Goal: Task Accomplishment & Management: Use online tool/utility

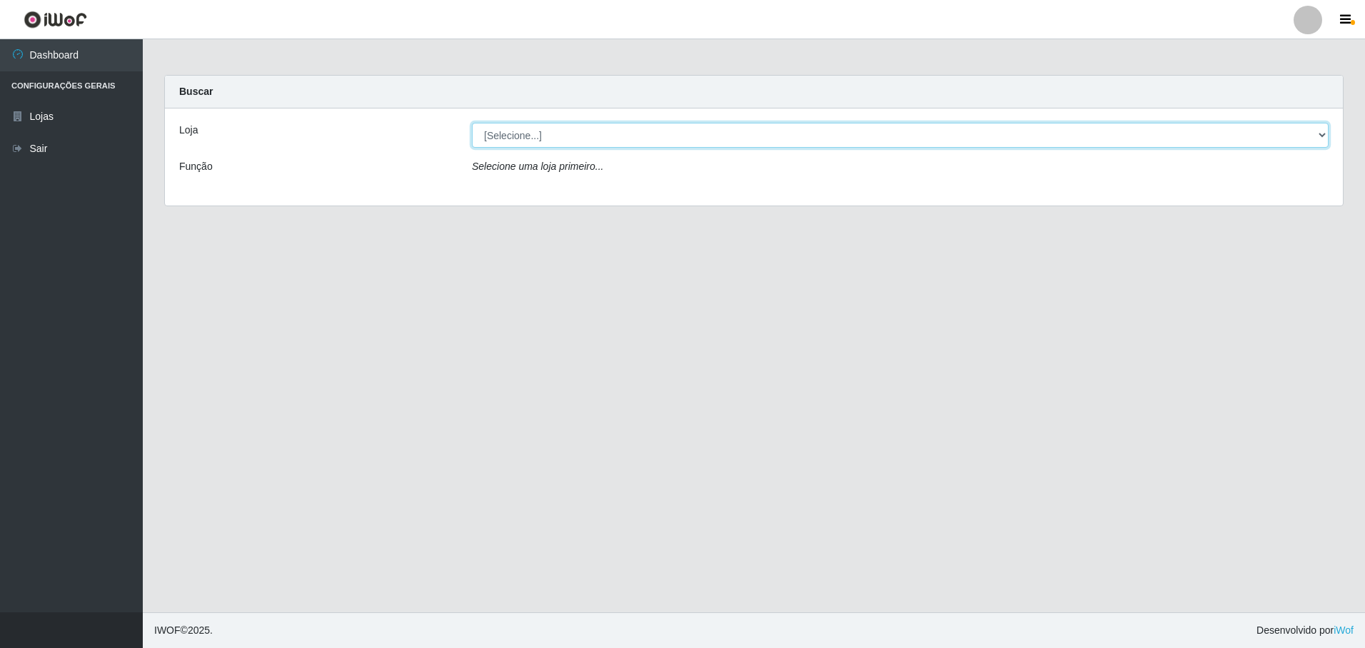
click at [630, 138] on select "[Selecione...] Extrabom - Loja 13 [GEOGRAPHIC_DATA]" at bounding box center [900, 135] width 857 height 25
select select "436"
click at [472, 123] on select "[Selecione...] Extrabom - Loja 13 [GEOGRAPHIC_DATA]" at bounding box center [900, 135] width 857 height 25
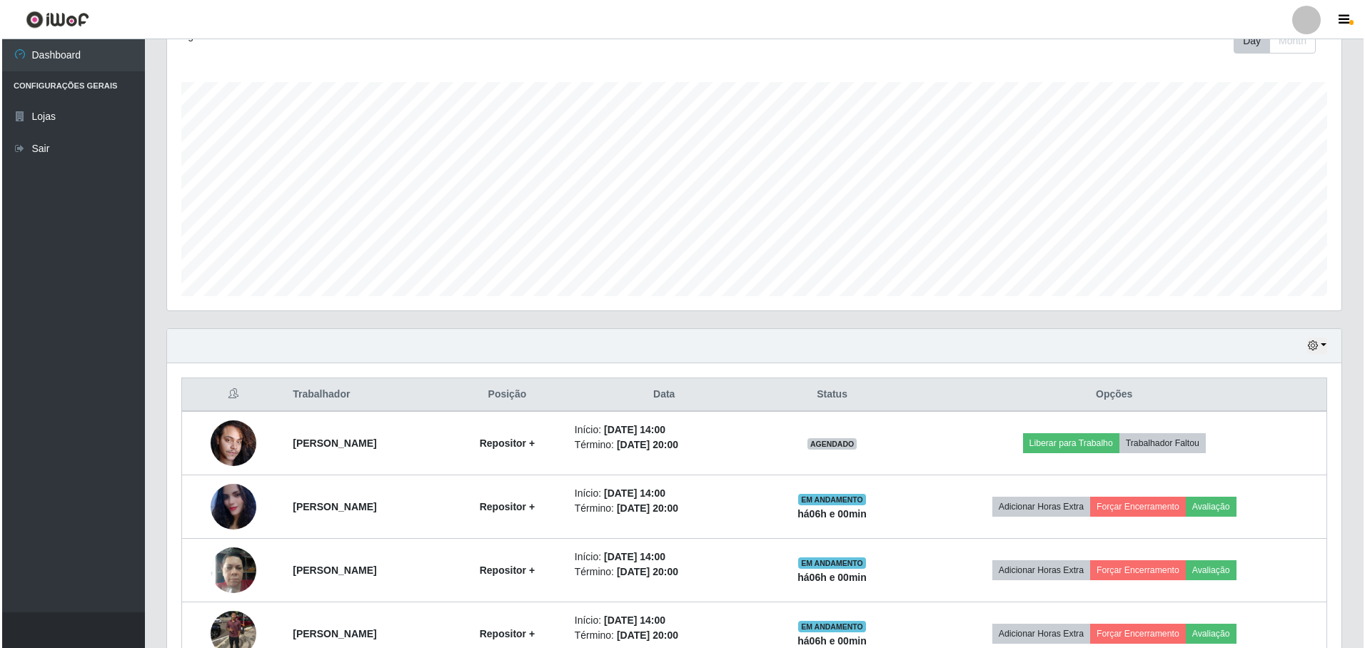
scroll to position [363, 0]
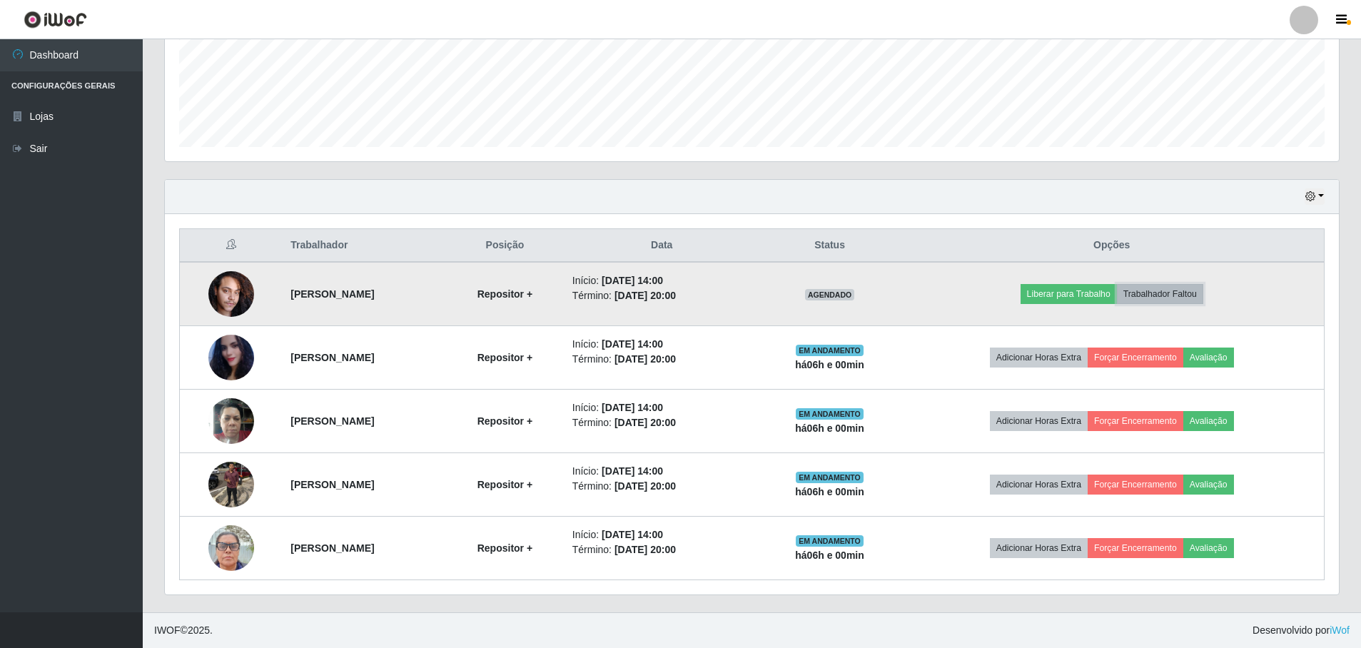
click at [1186, 296] on button "Trabalhador Faltou" at bounding box center [1160, 294] width 86 height 20
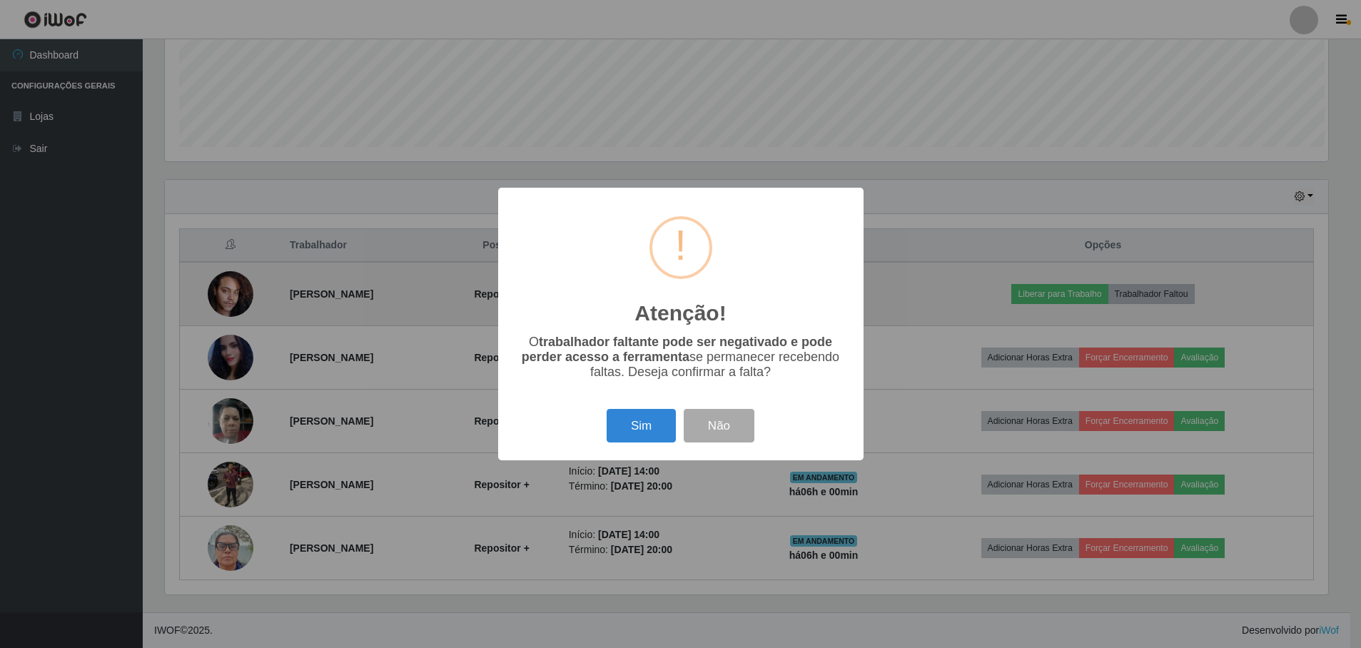
scroll to position [296, 1167]
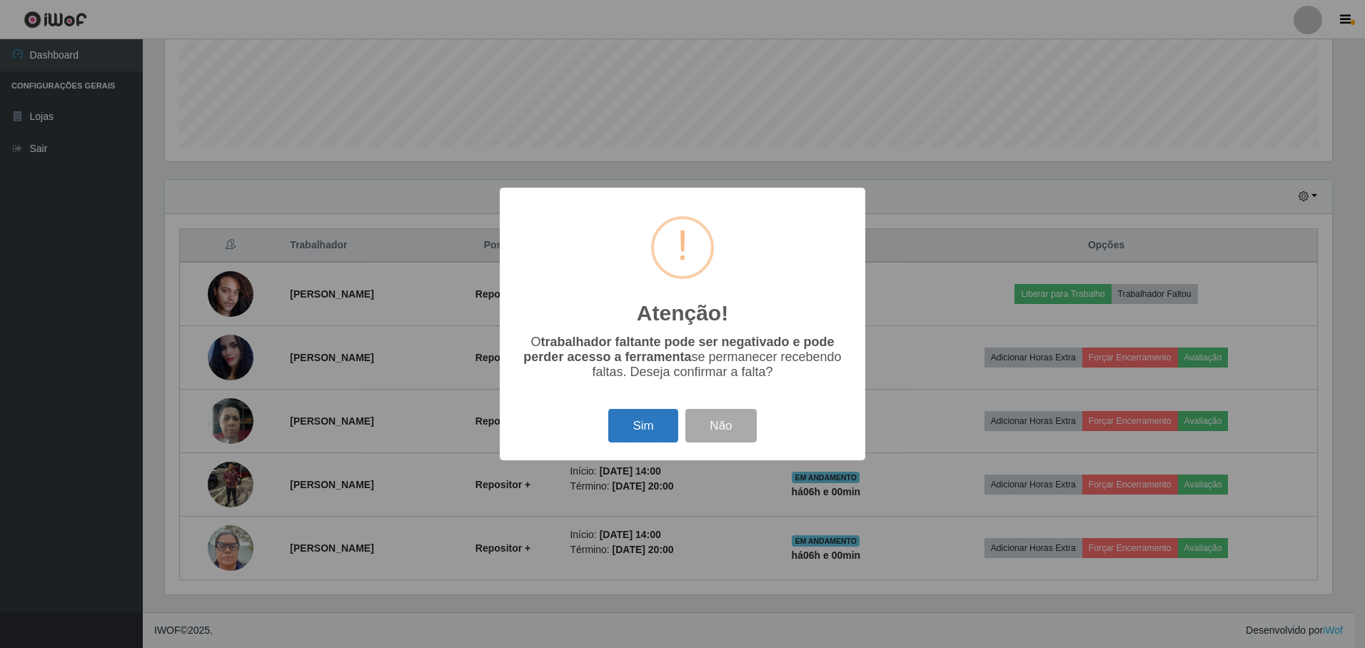
click at [657, 415] on button "Sim" at bounding box center [642, 426] width 69 height 34
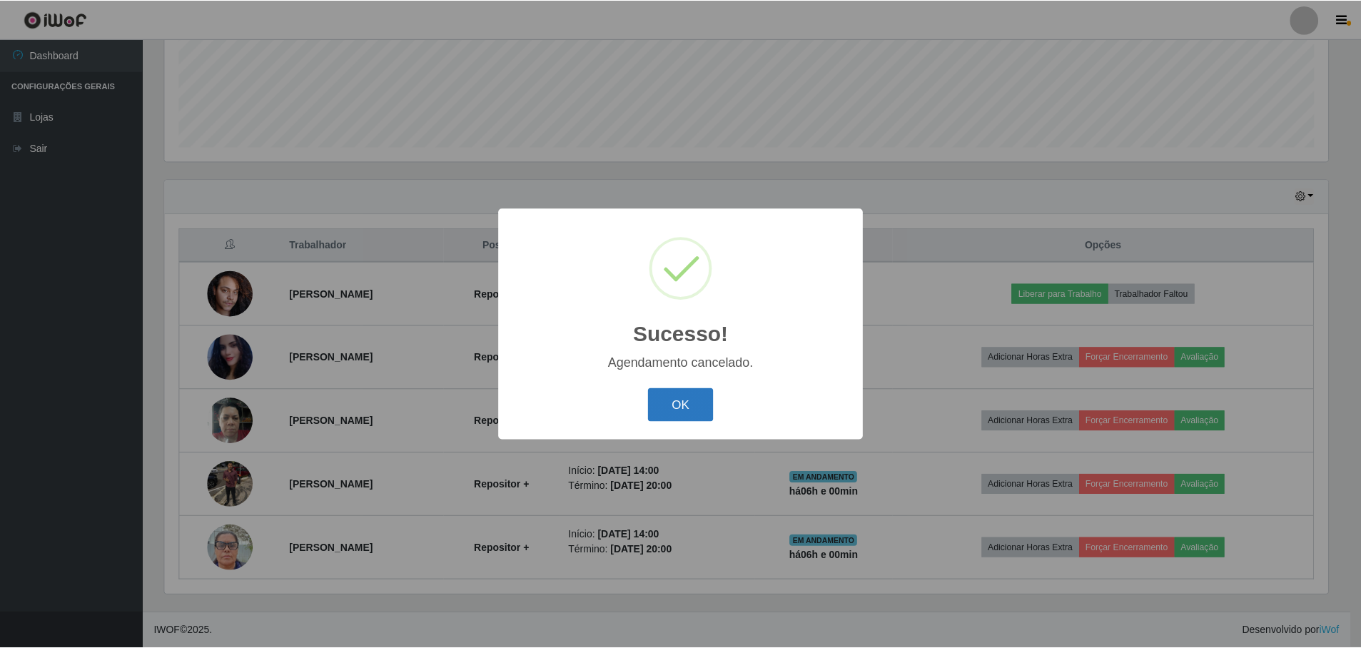
scroll to position [300, 0]
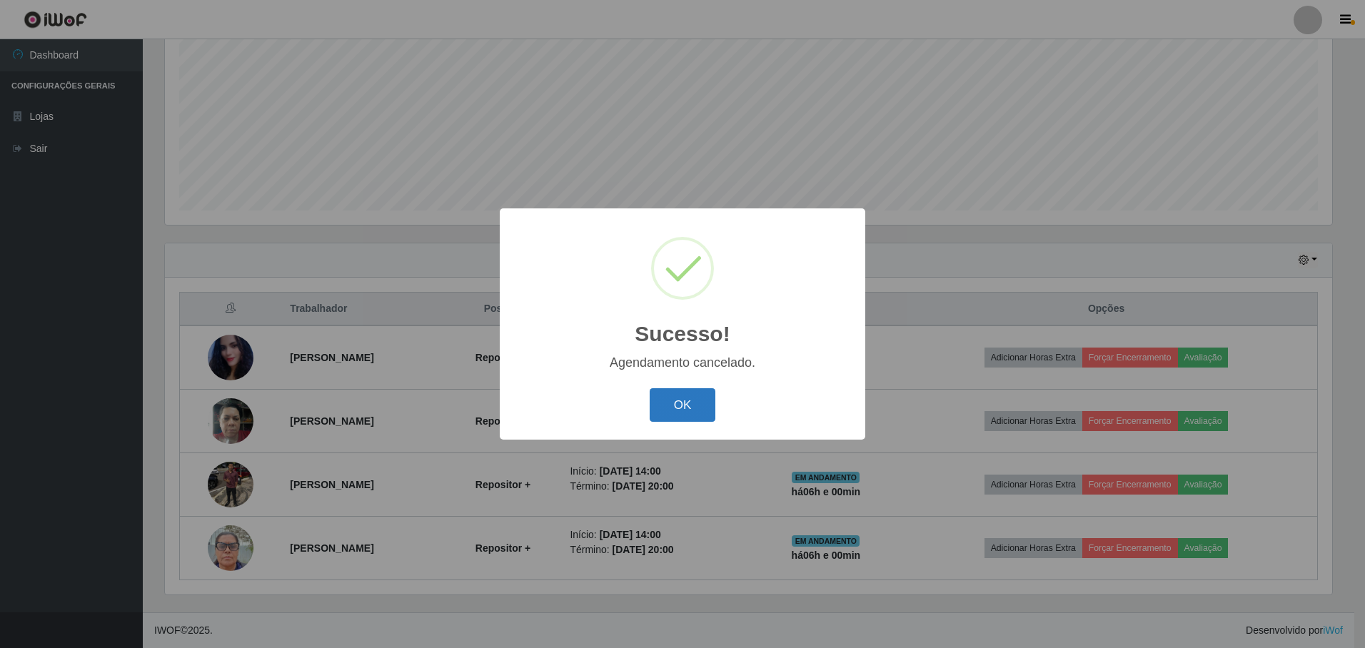
click at [671, 408] on button "OK" at bounding box center [683, 405] width 66 height 34
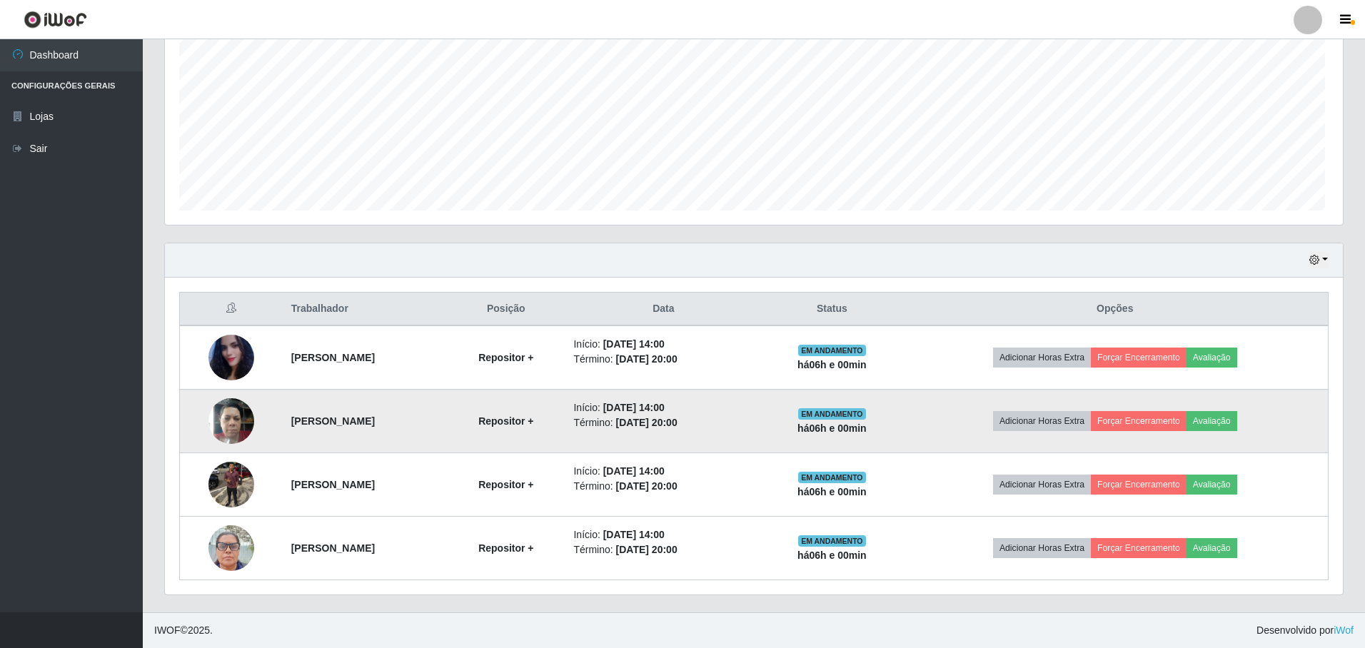
scroll to position [296, 1174]
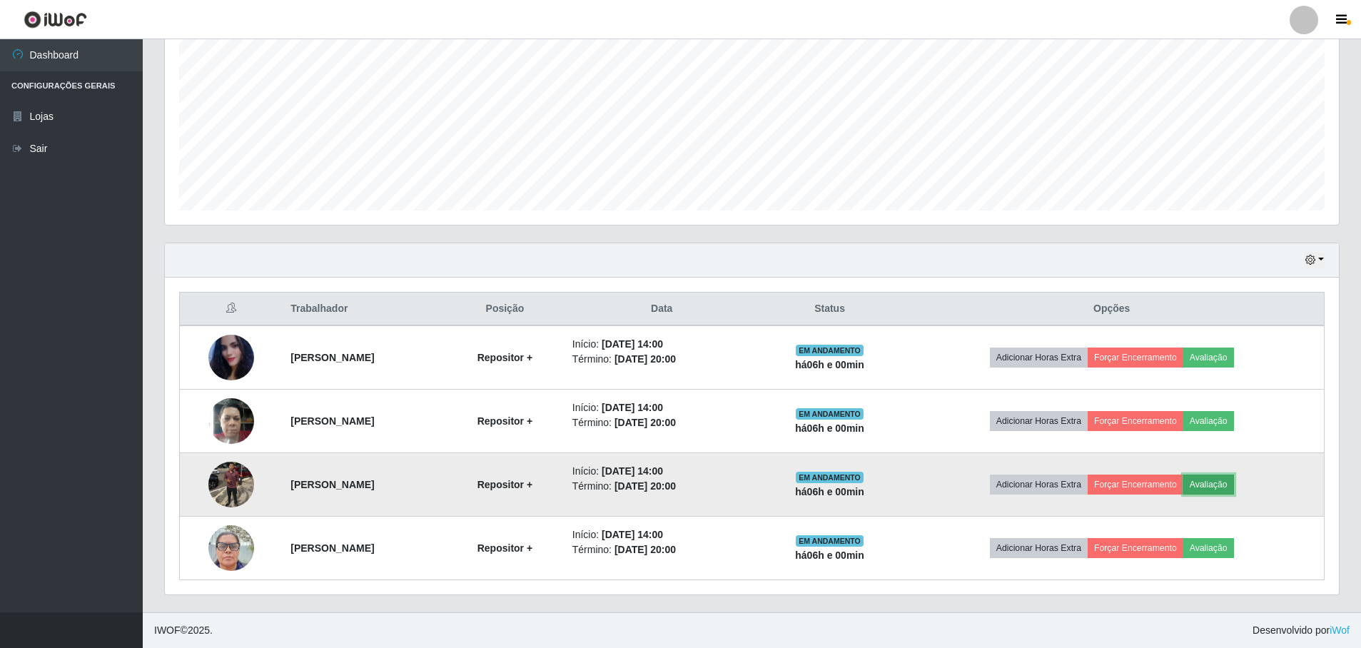
click at [1232, 484] on button "Avaliação" at bounding box center [1209, 485] width 51 height 20
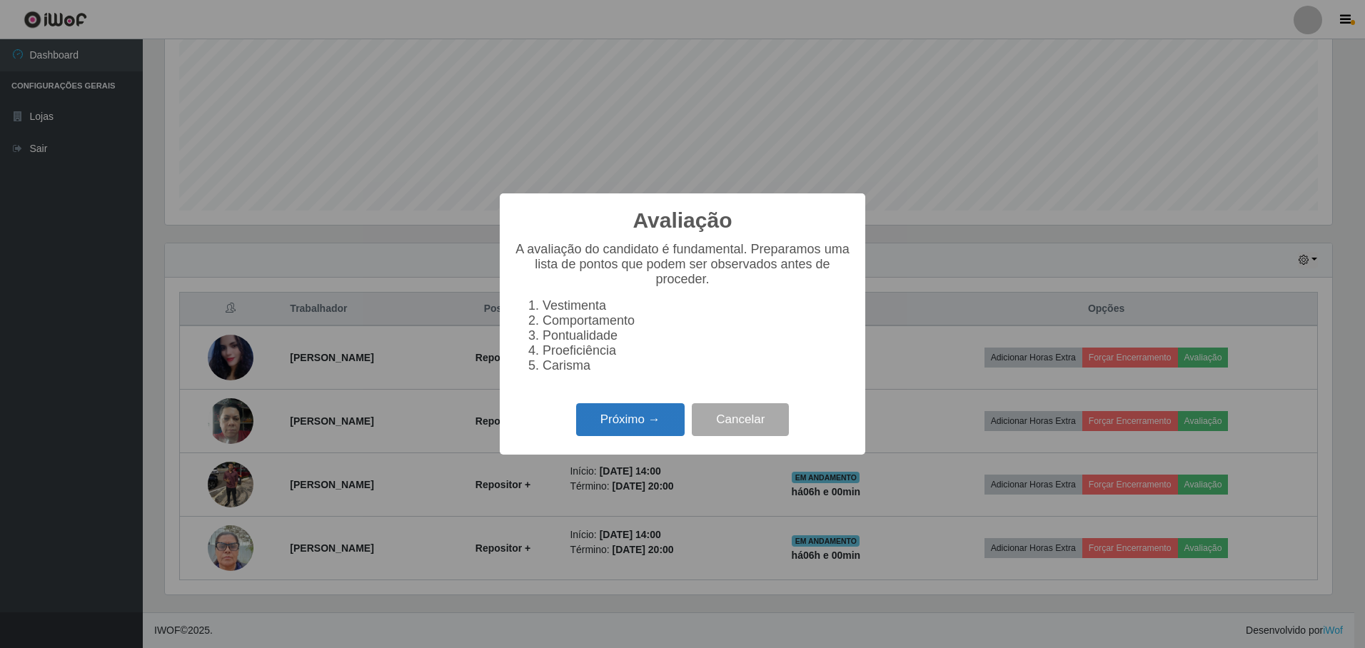
click at [637, 428] on button "Próximo →" at bounding box center [630, 420] width 109 height 34
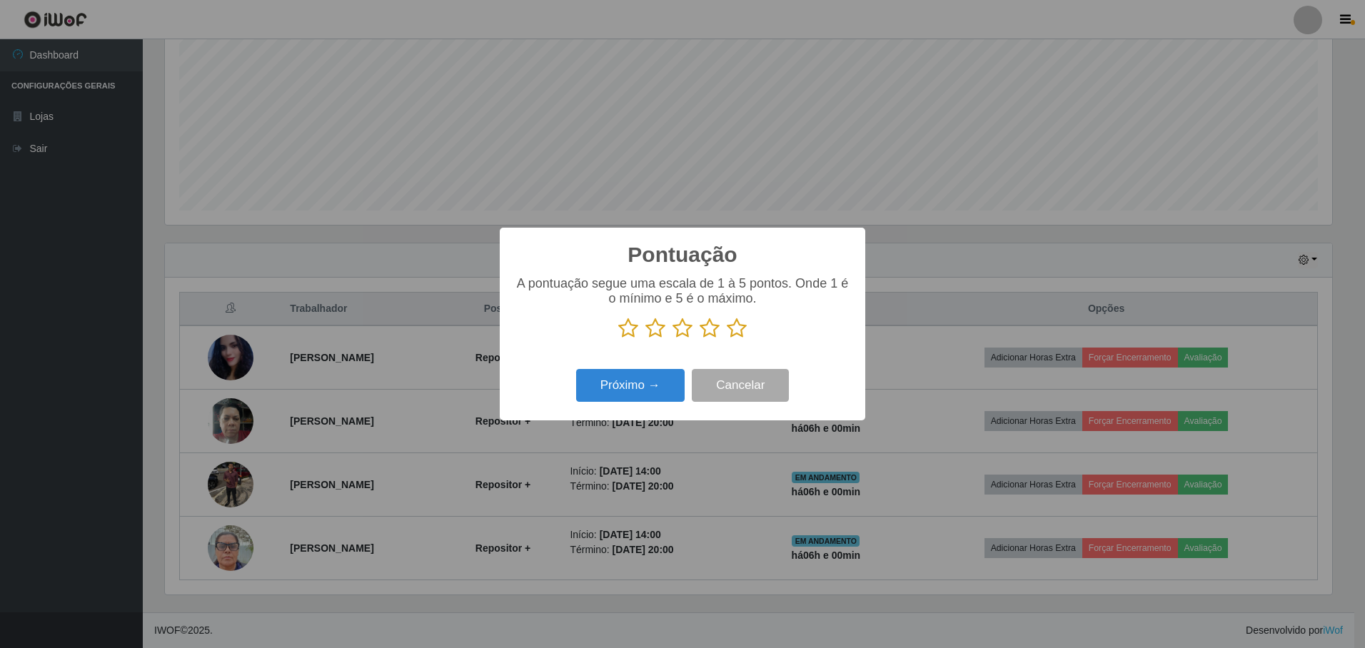
scroll to position [713585, 712714]
click at [737, 333] on icon at bounding box center [737, 328] width 20 height 21
click at [727, 339] on input "radio" at bounding box center [727, 339] width 0 height 0
click at [622, 390] on button "Próximo →" at bounding box center [630, 386] width 109 height 34
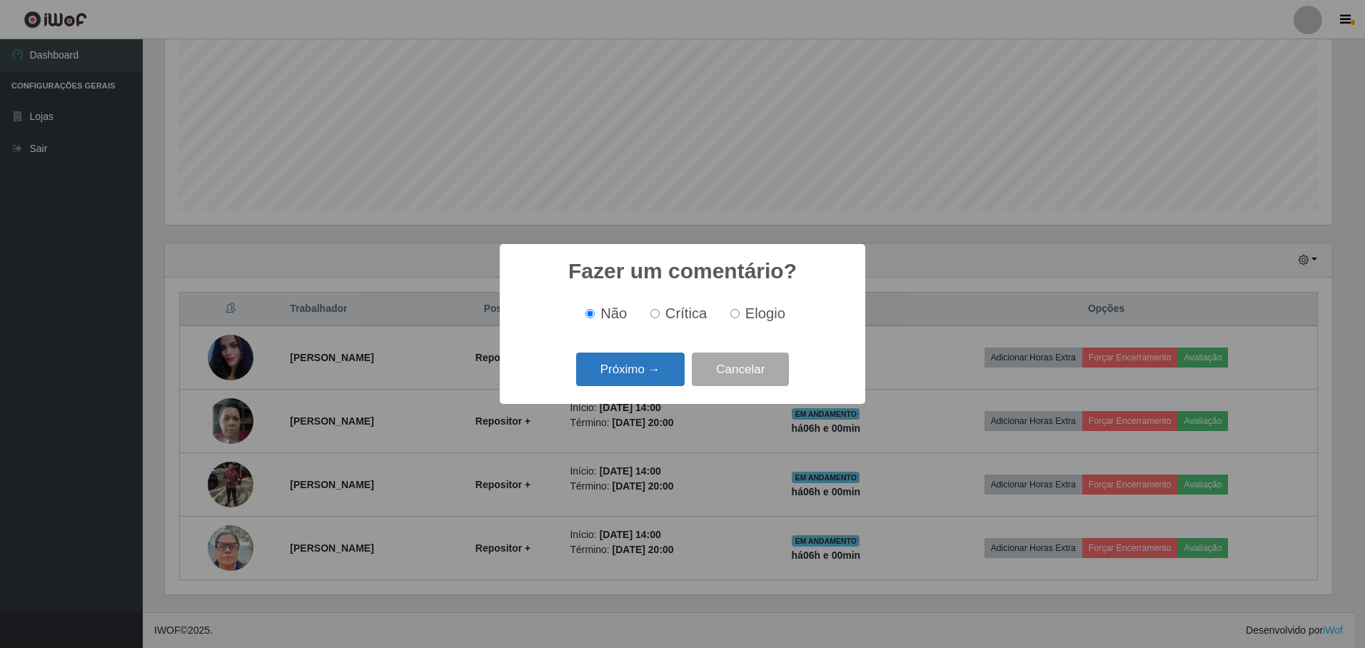
click at [633, 373] on button "Próximo →" at bounding box center [630, 370] width 109 height 34
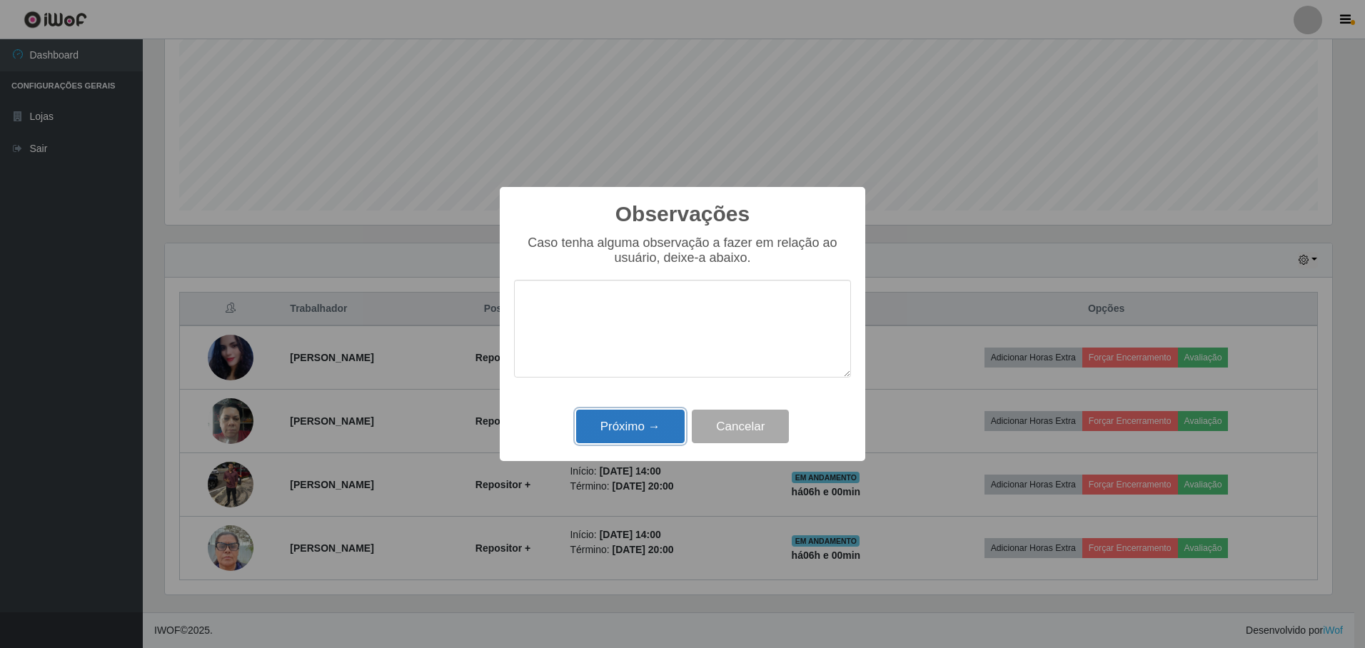
click at [626, 433] on button "Próximo →" at bounding box center [630, 427] width 109 height 34
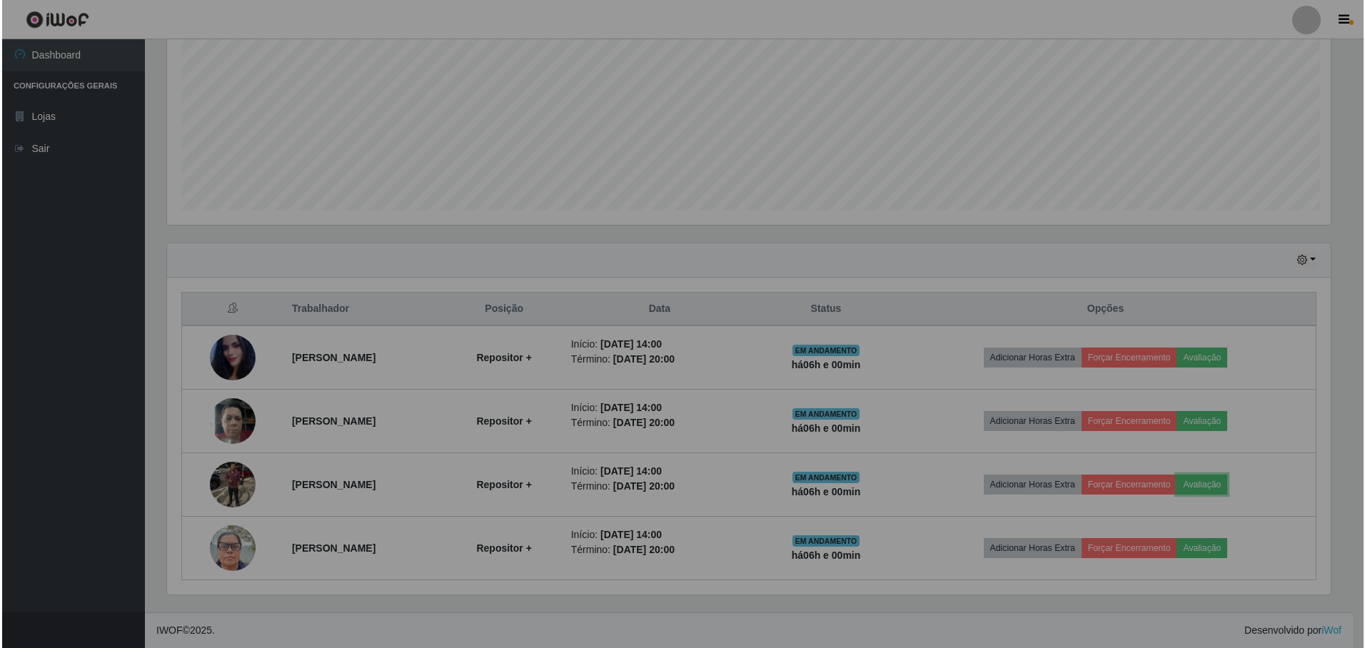
scroll to position [296, 1174]
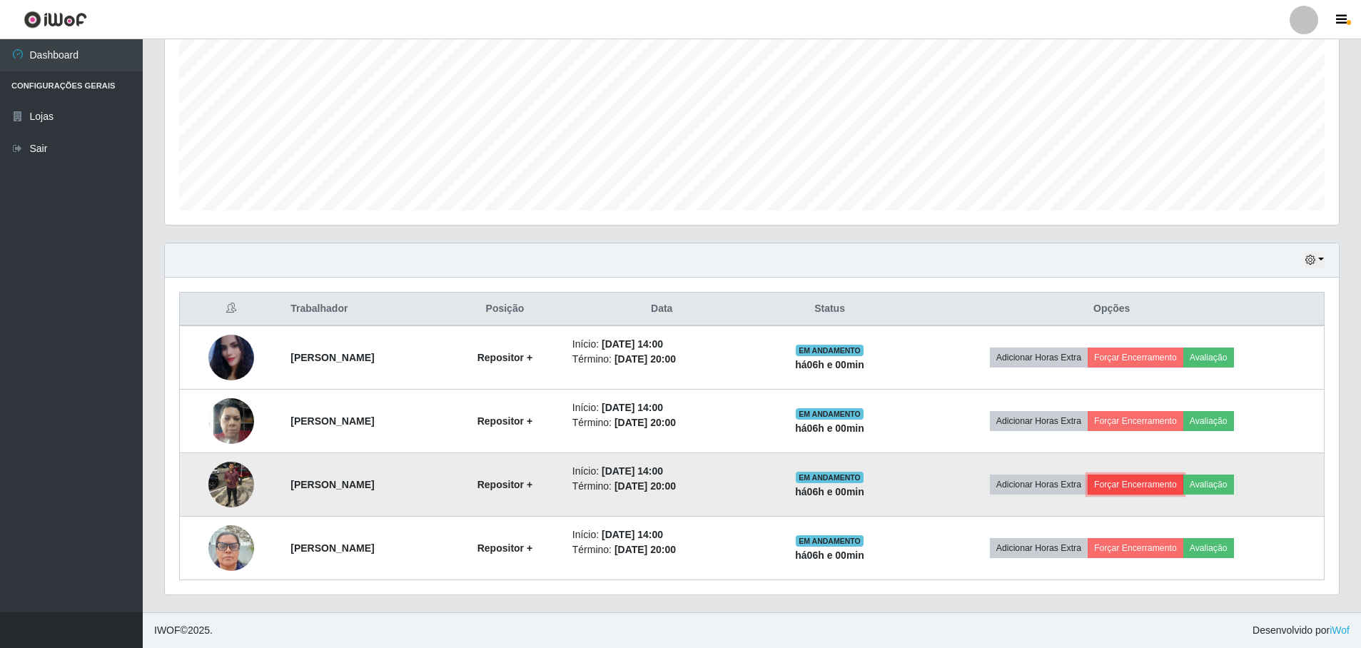
click at [1163, 481] on button "Forçar Encerramento" at bounding box center [1136, 485] width 96 height 20
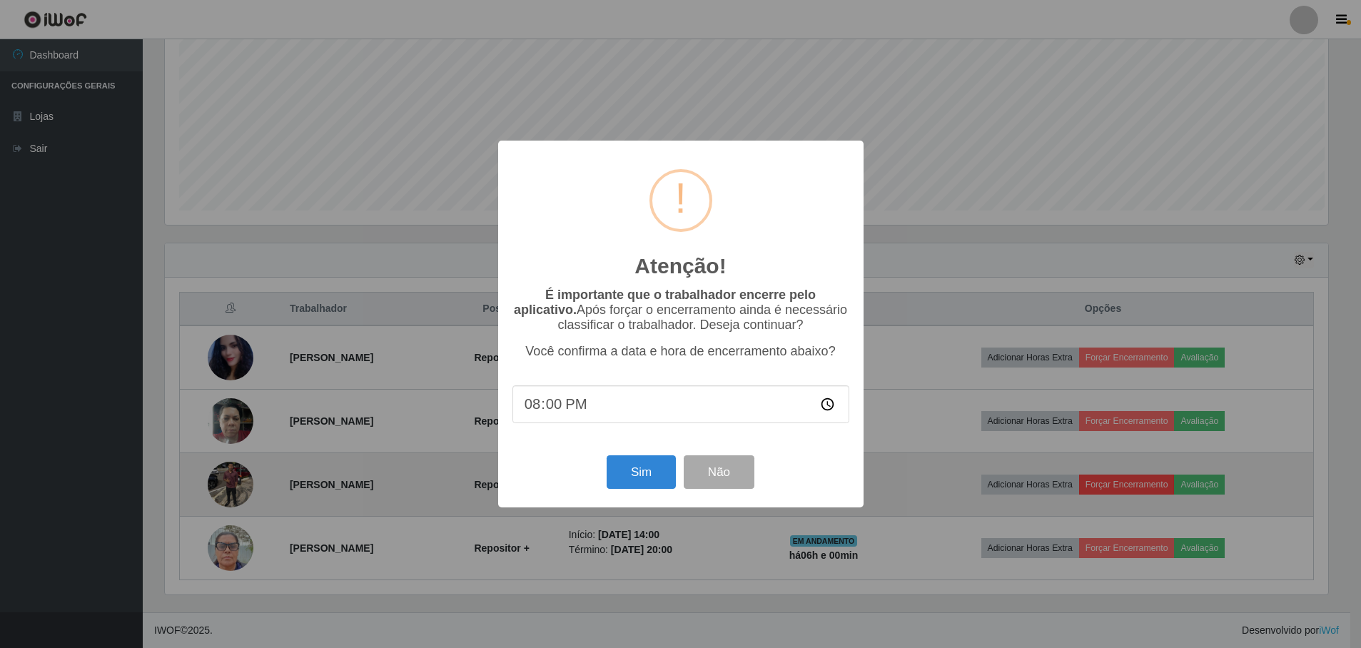
scroll to position [296, 1167]
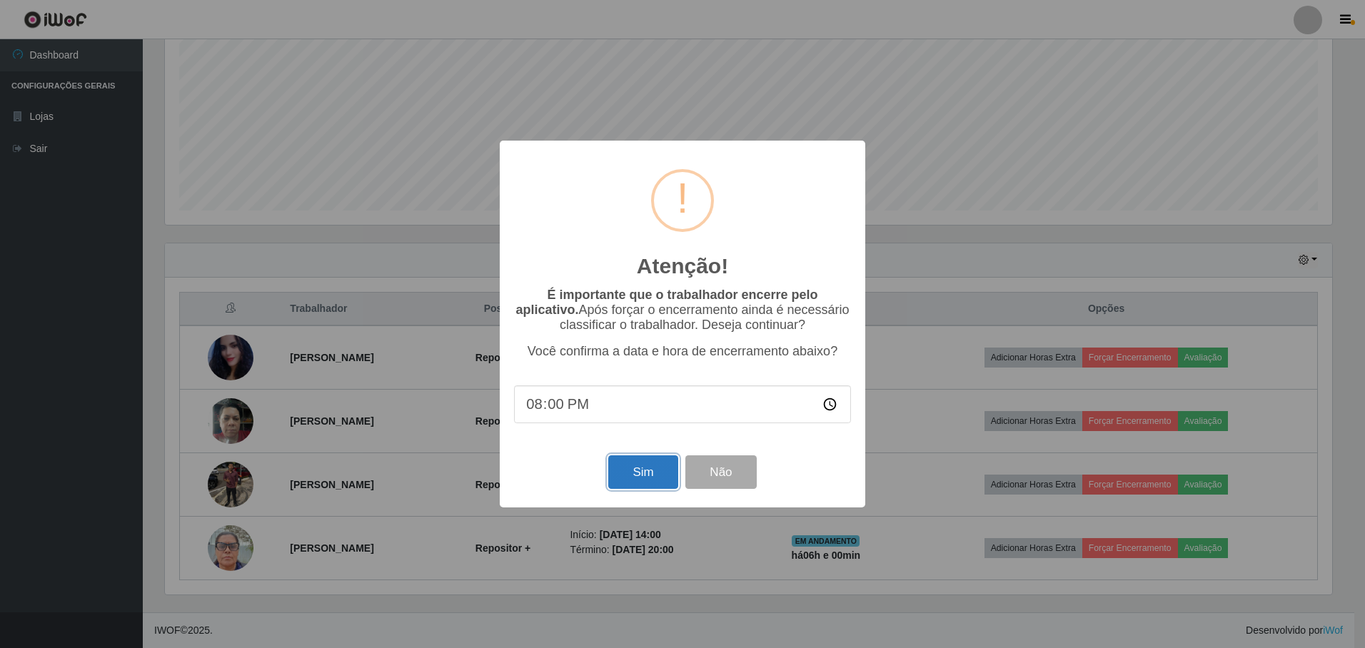
click at [656, 475] on button "Sim" at bounding box center [642, 472] width 69 height 34
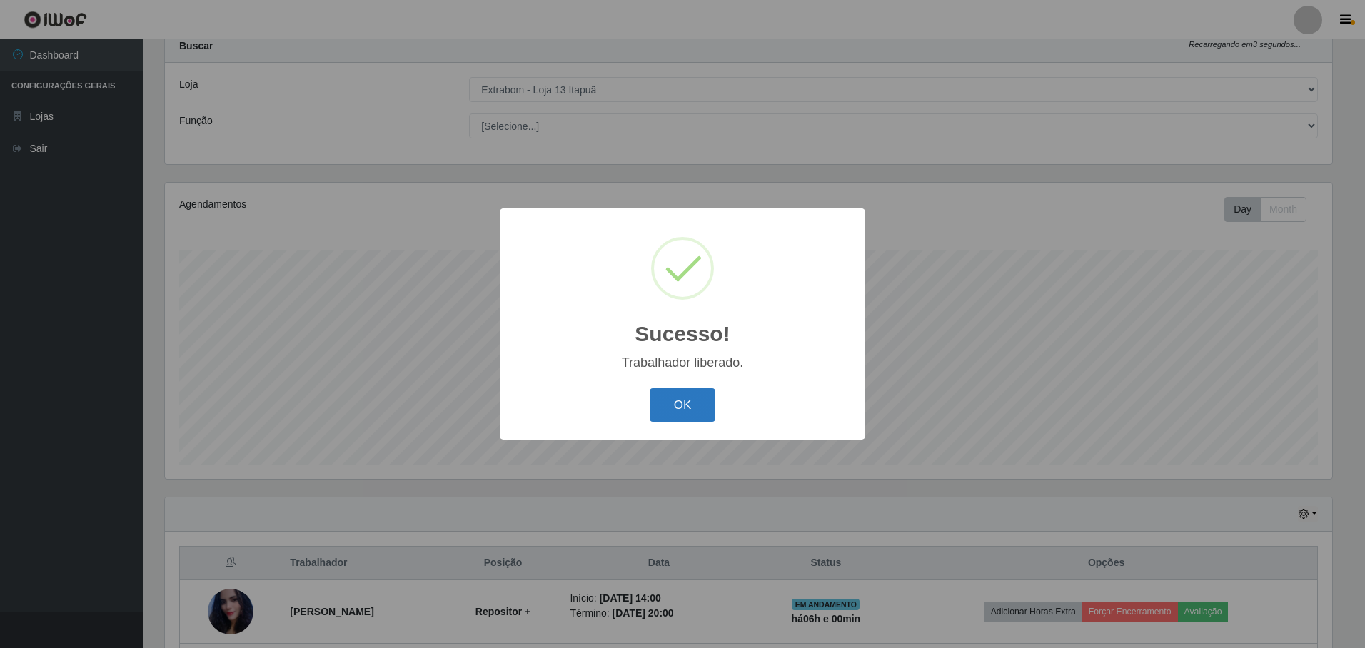
click at [702, 403] on button "OK" at bounding box center [683, 405] width 66 height 34
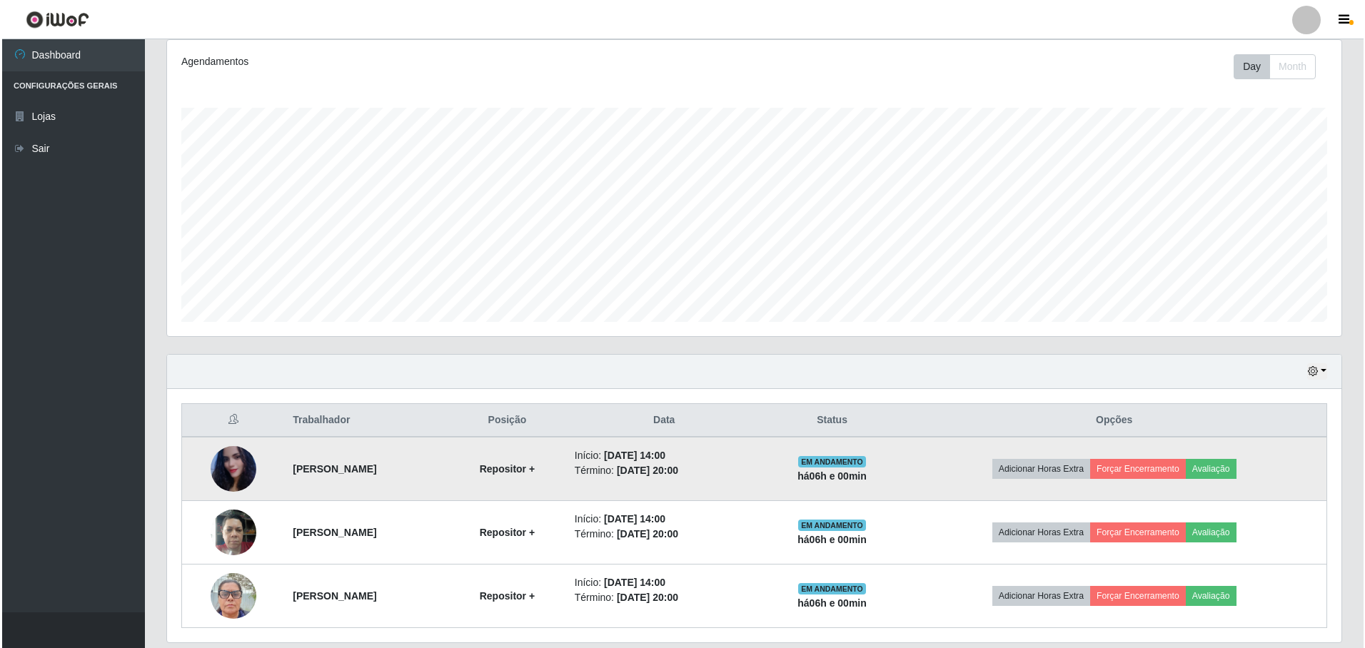
scroll to position [236, 0]
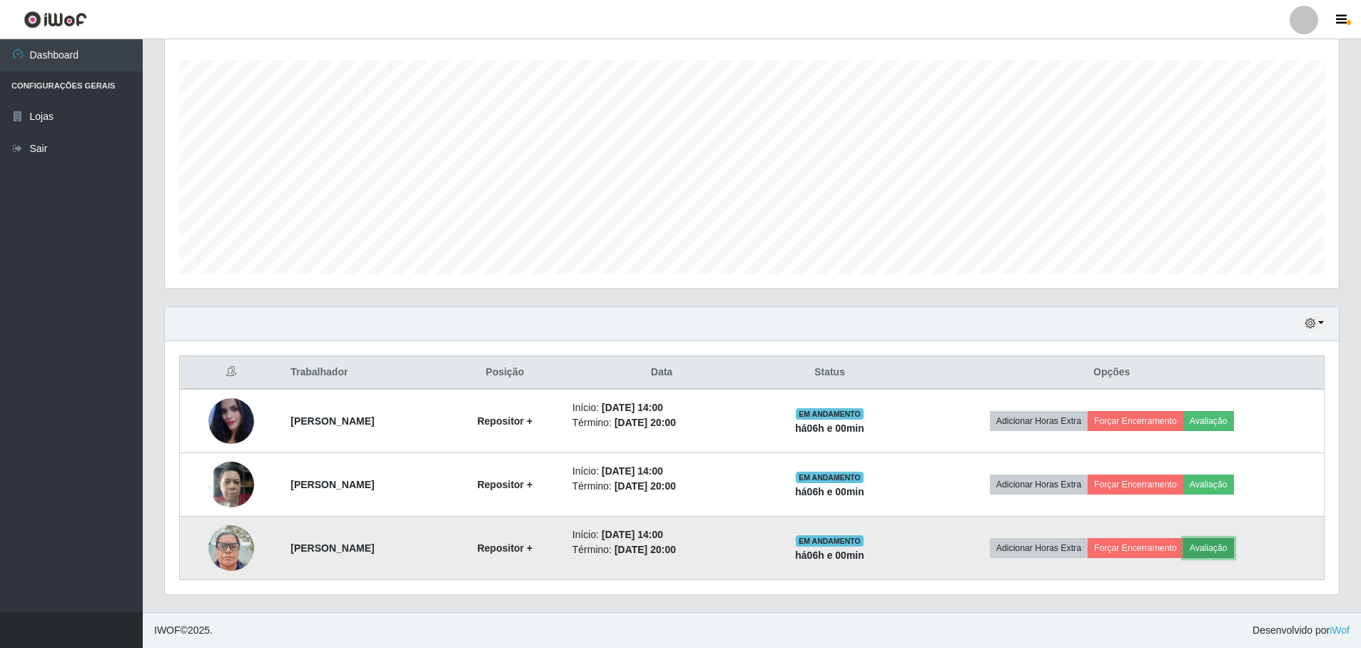
click at [1234, 549] on button "Avaliação" at bounding box center [1209, 548] width 51 height 20
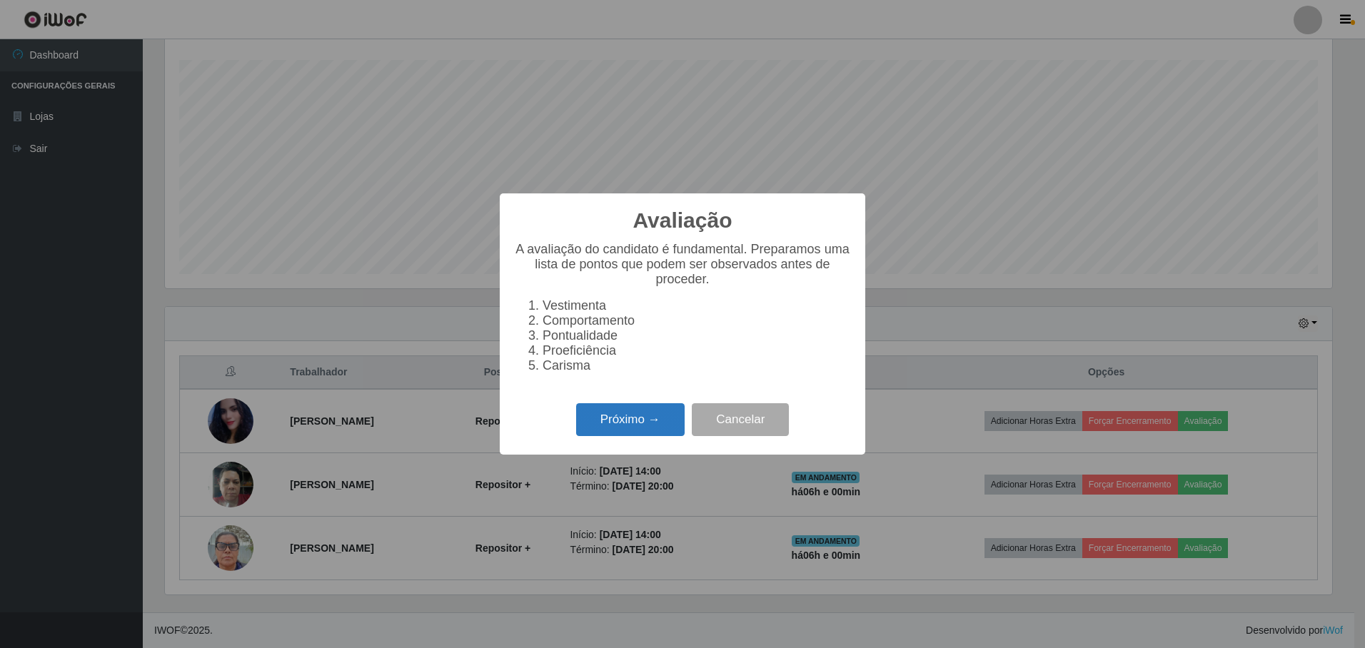
click at [604, 420] on button "Próximo →" at bounding box center [630, 420] width 109 height 34
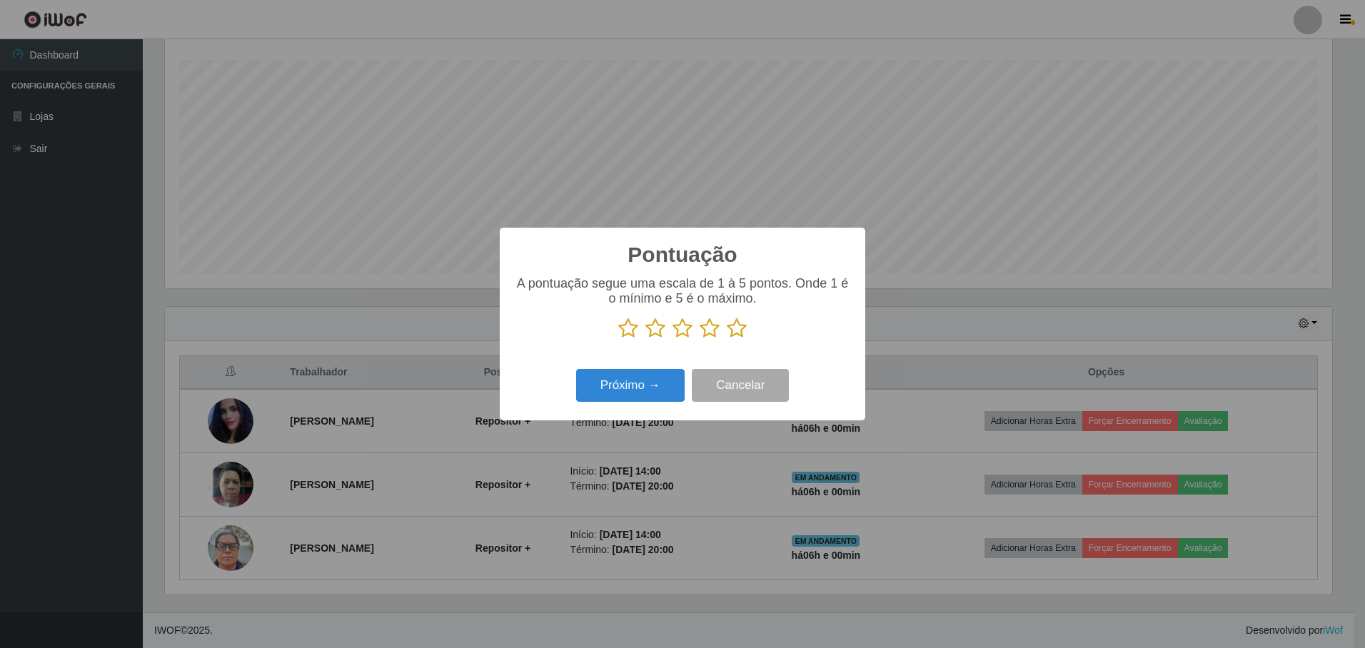
click at [630, 331] on icon at bounding box center [628, 328] width 20 height 21
click at [618, 339] on input "radio" at bounding box center [618, 339] width 0 height 0
drag, startPoint x: 650, startPoint y: 333, endPoint x: 662, endPoint y: 334, distance: 12.9
click at [650, 333] on icon at bounding box center [655, 328] width 20 height 21
click at [645, 339] on input "radio" at bounding box center [645, 339] width 0 height 0
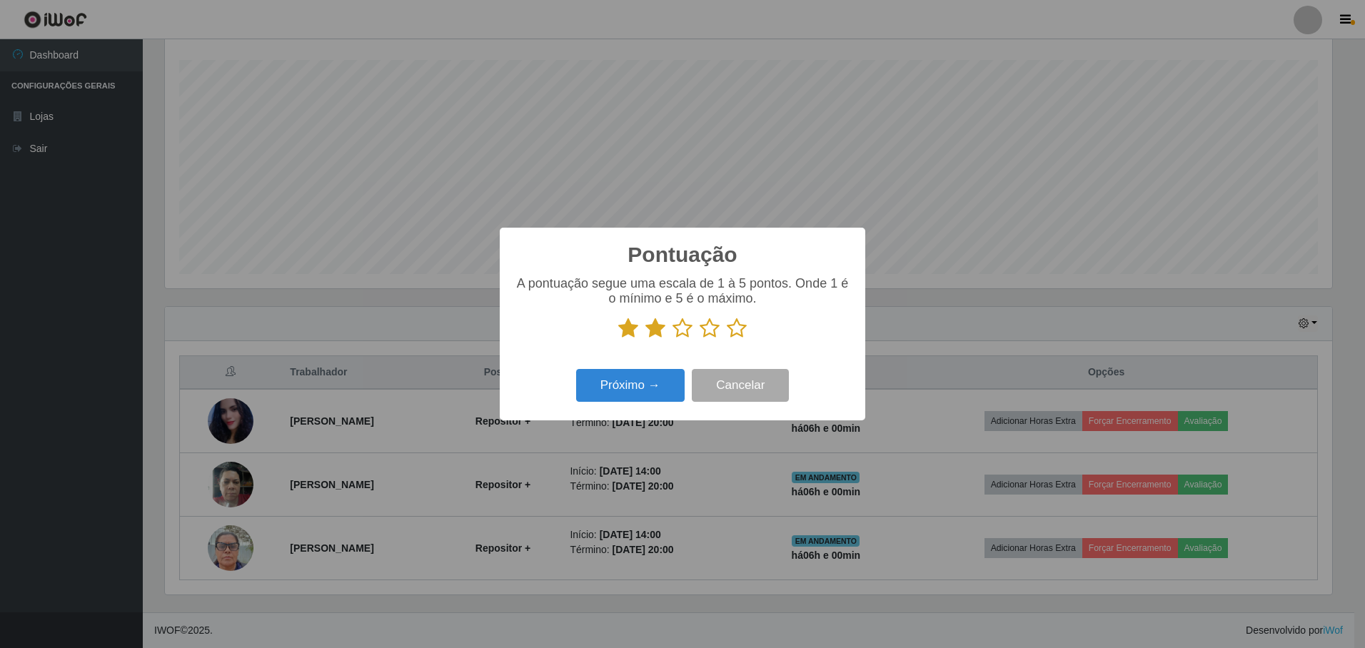
click at [682, 336] on icon at bounding box center [682, 328] width 20 height 21
click at [672, 339] on input "radio" at bounding box center [672, 339] width 0 height 0
click at [709, 332] on icon at bounding box center [710, 328] width 20 height 21
click at [700, 339] on input "radio" at bounding box center [700, 339] width 0 height 0
click at [626, 390] on button "Próximo →" at bounding box center [630, 386] width 109 height 34
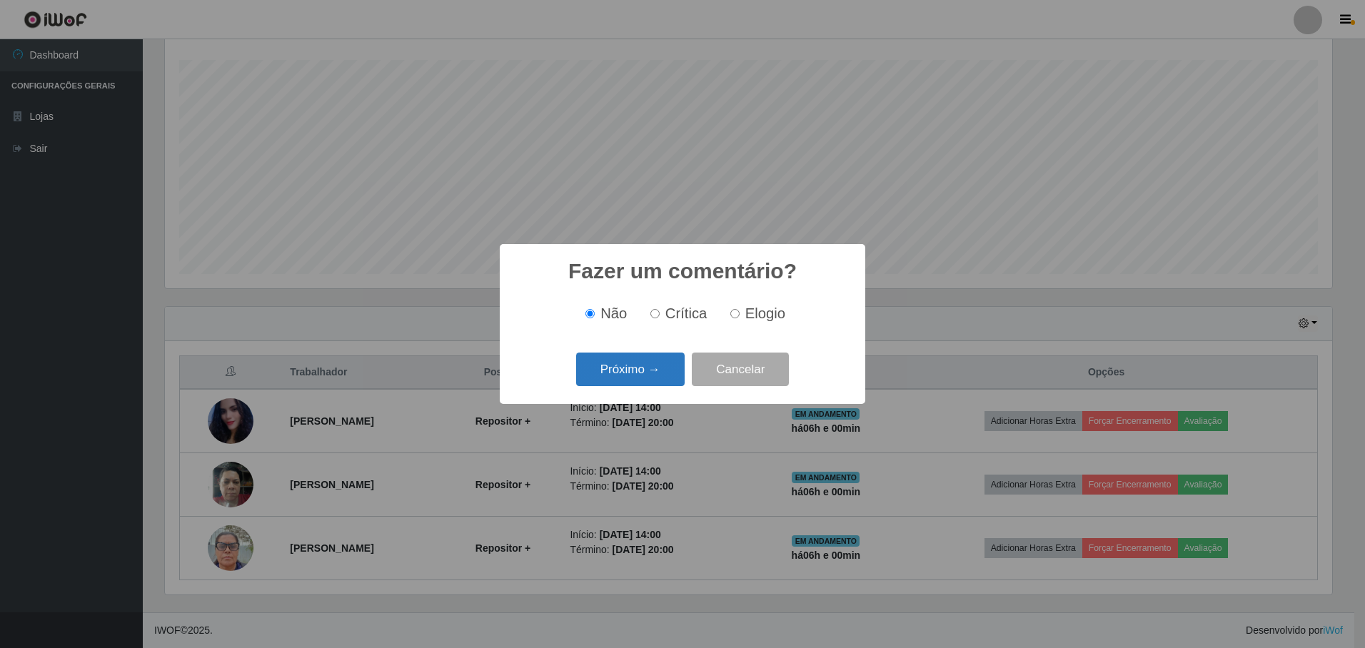
click at [630, 376] on button "Próximo →" at bounding box center [630, 370] width 109 height 34
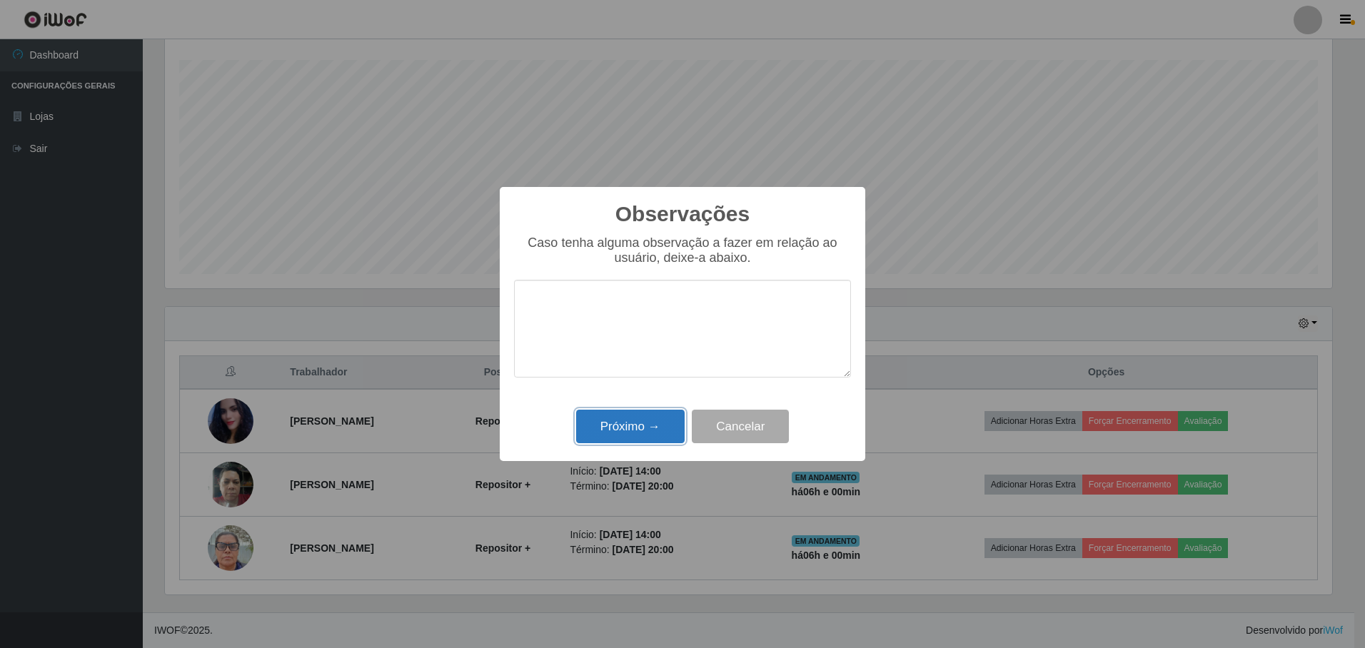
click at [620, 434] on button "Próximo →" at bounding box center [630, 427] width 109 height 34
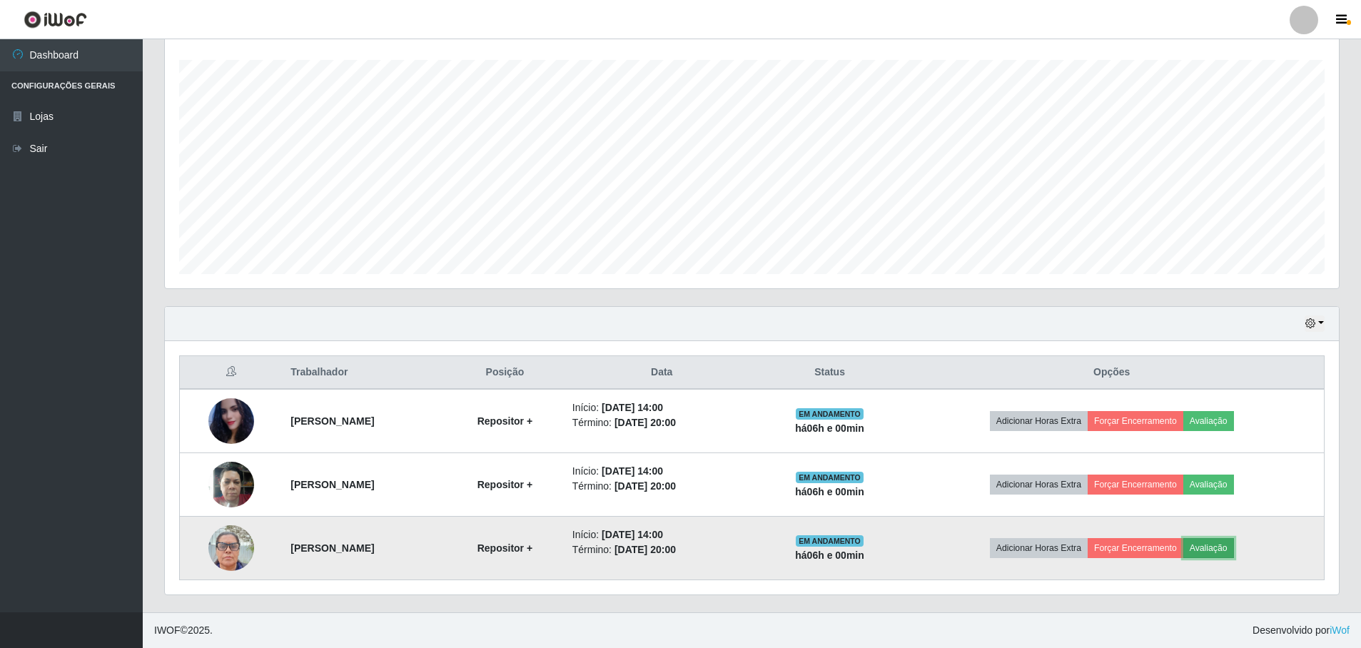
click at [1234, 547] on button "Avaliação" at bounding box center [1209, 548] width 51 height 20
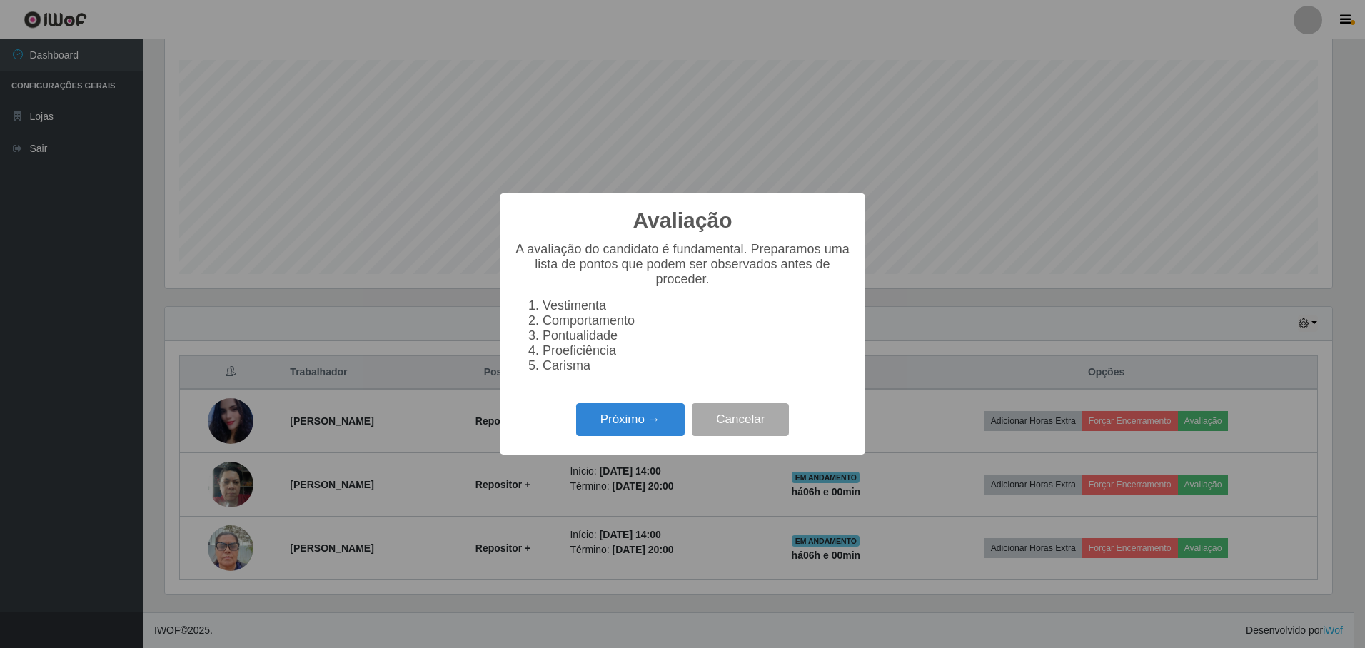
click at [1233, 546] on div "Avaliação × A avaliação do candidato é fundamental. Preparamos uma lista de pon…" at bounding box center [682, 324] width 1365 height 648
click at [623, 433] on button "Próximo →" at bounding box center [630, 420] width 109 height 34
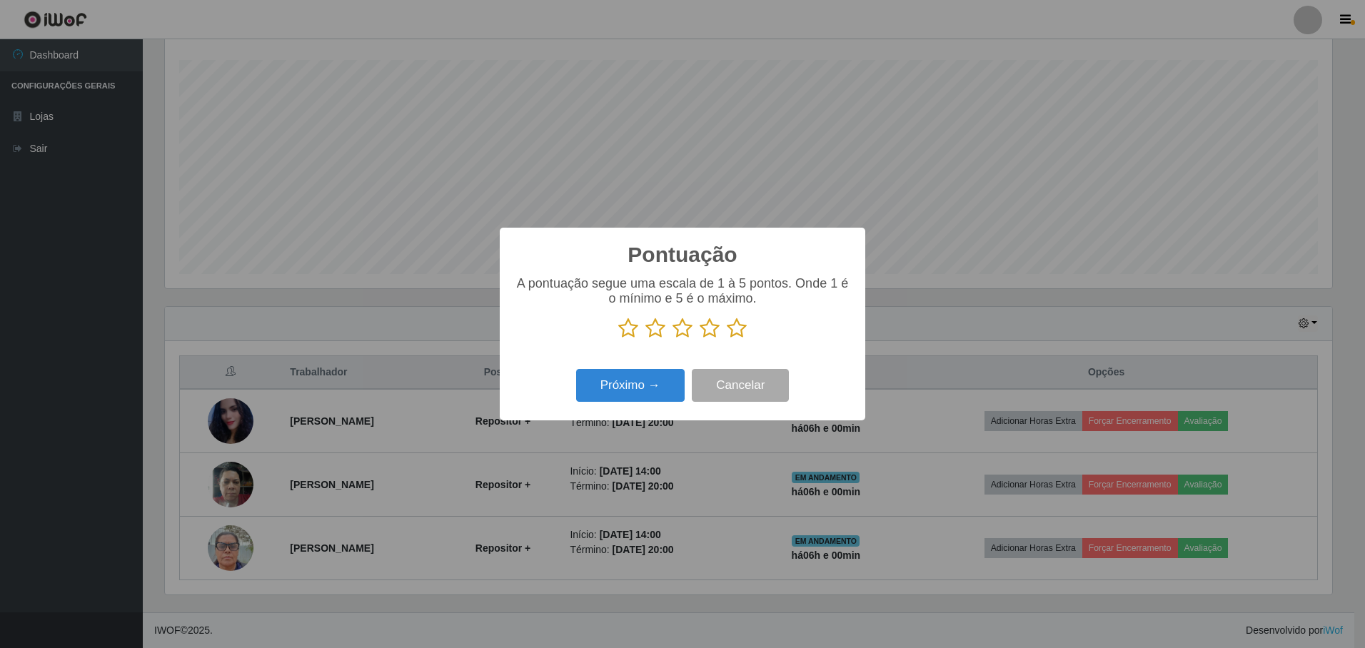
click at [625, 328] on icon at bounding box center [628, 328] width 20 height 21
click at [618, 339] on input "radio" at bounding box center [618, 339] width 0 height 0
click at [655, 331] on icon at bounding box center [655, 328] width 20 height 21
click at [645, 339] on input "radio" at bounding box center [645, 339] width 0 height 0
click at [685, 333] on icon at bounding box center [682, 328] width 20 height 21
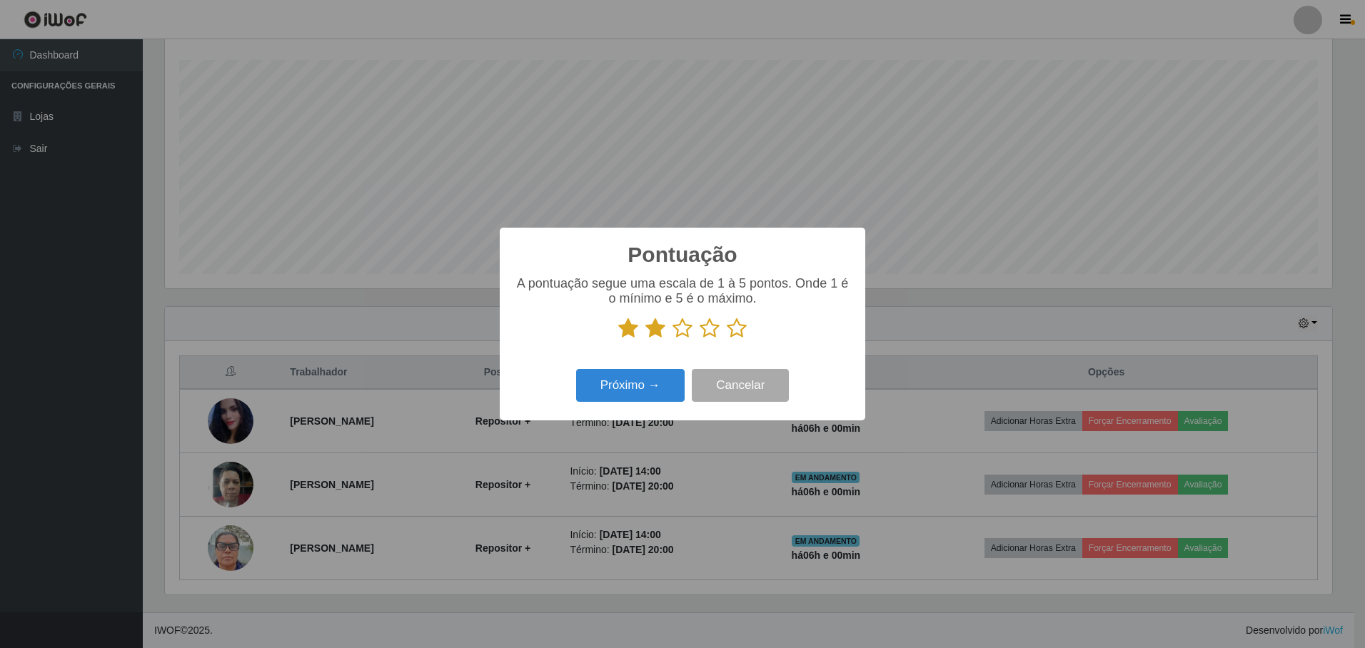
click at [672, 339] on input "radio" at bounding box center [672, 339] width 0 height 0
drag, startPoint x: 710, startPoint y: 335, endPoint x: 706, endPoint y: 341, distance: 7.3
click at [709, 338] on icon at bounding box center [710, 328] width 20 height 21
click at [700, 339] on input "radio" at bounding box center [700, 339] width 0 height 0
click at [632, 391] on button "Próximo →" at bounding box center [630, 386] width 109 height 34
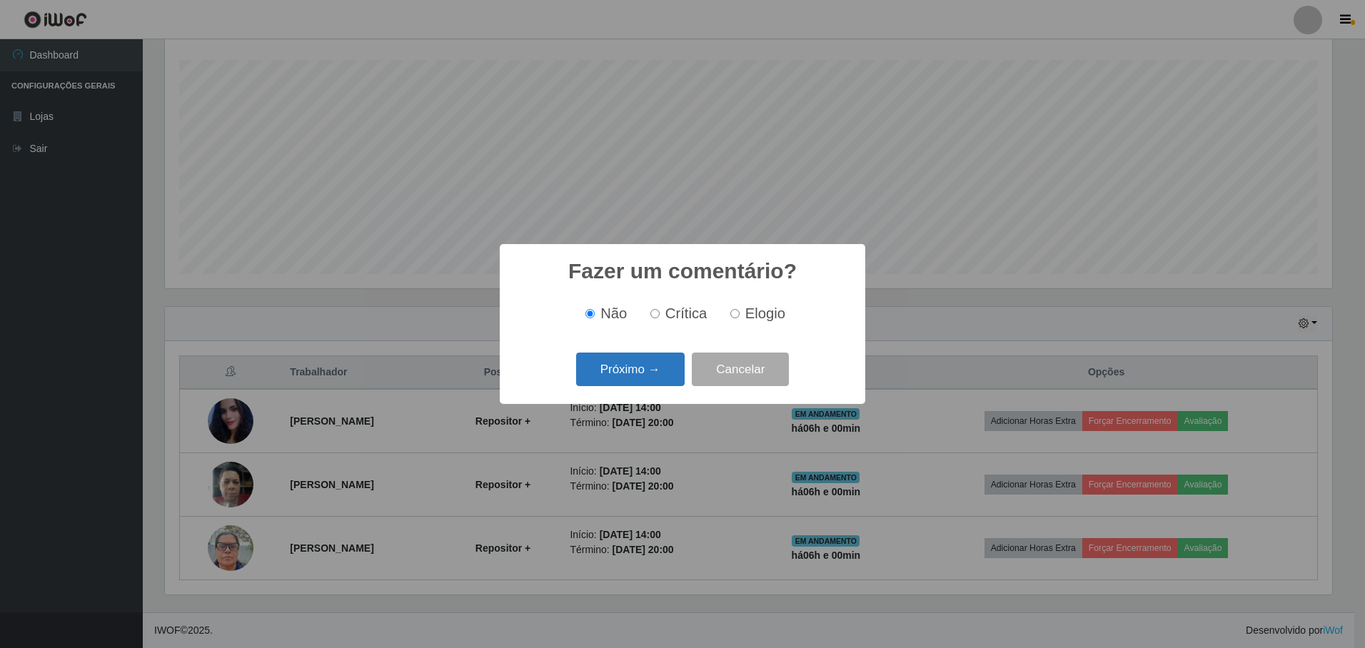
click at [627, 375] on button "Próximo →" at bounding box center [630, 370] width 109 height 34
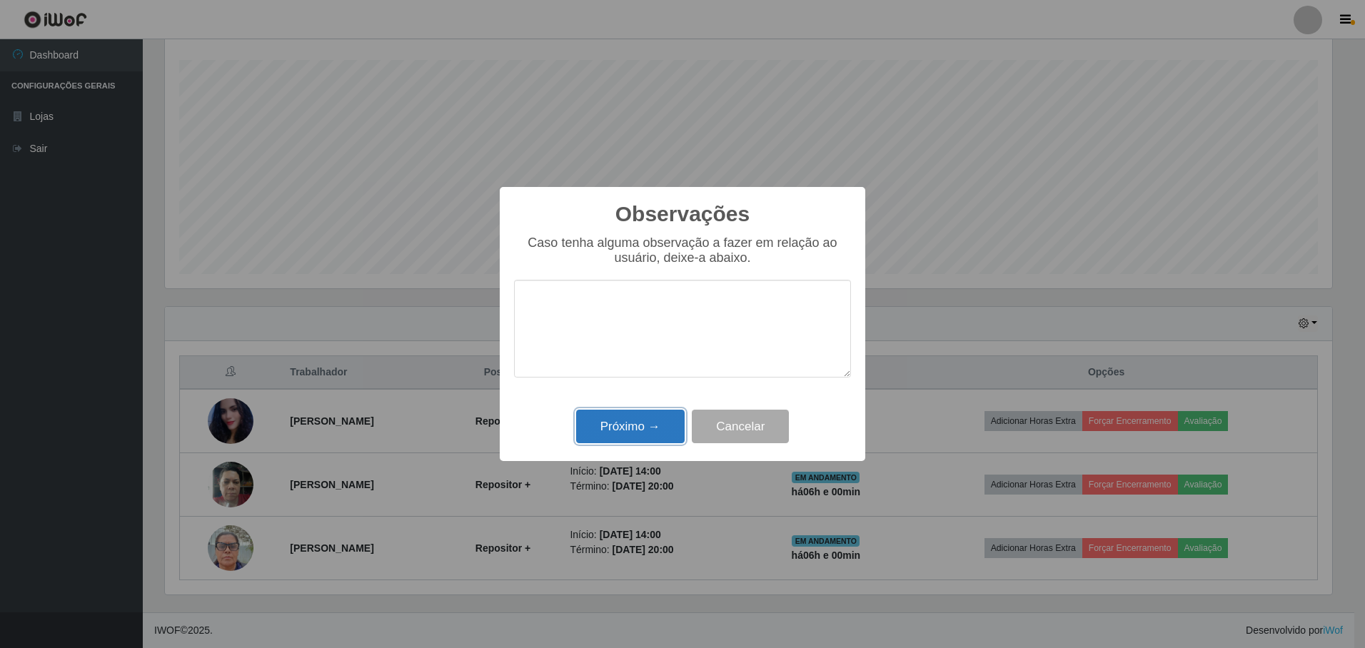
click at [620, 429] on button "Próximo →" at bounding box center [630, 427] width 109 height 34
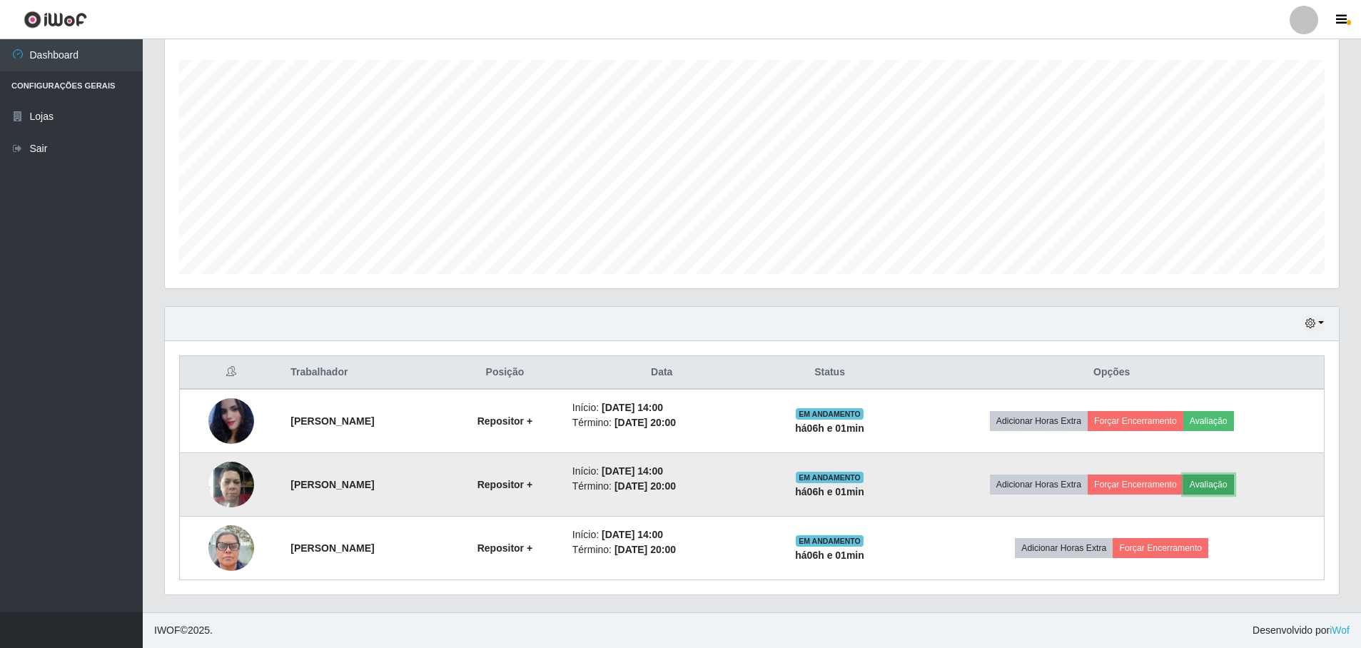
click at [1234, 485] on button "Avaliação" at bounding box center [1209, 485] width 51 height 20
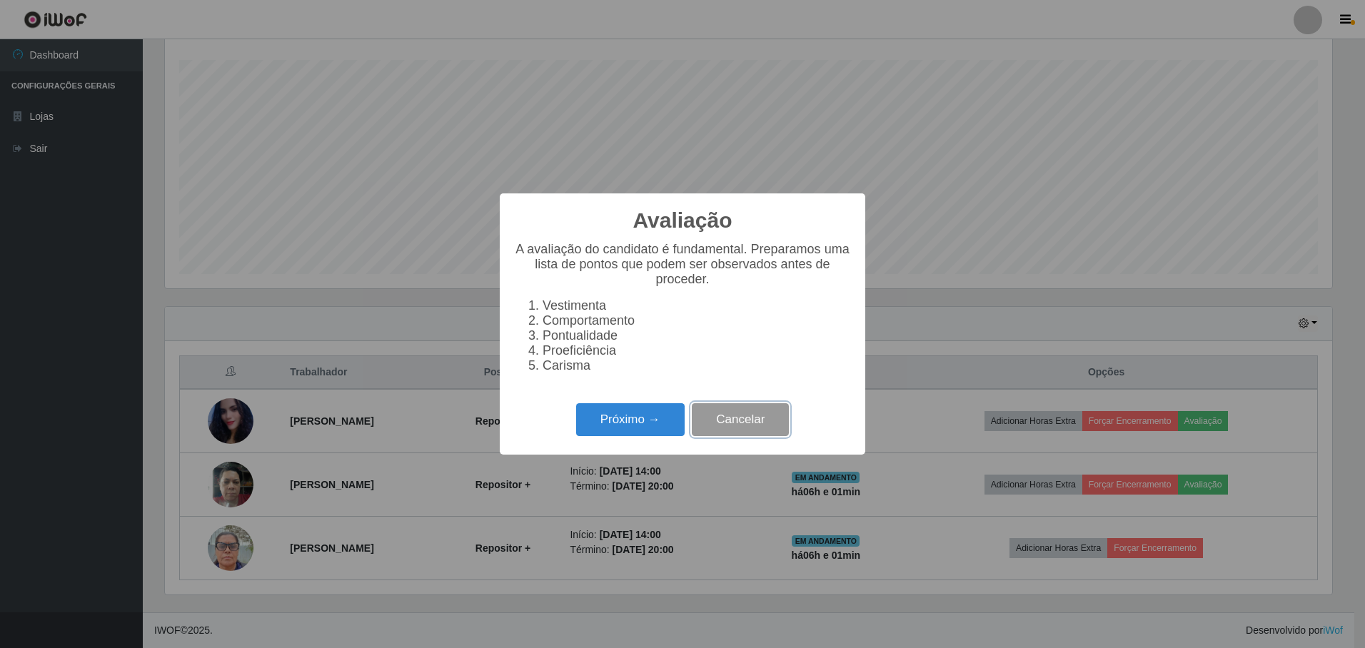
click at [736, 430] on button "Cancelar" at bounding box center [740, 420] width 97 height 34
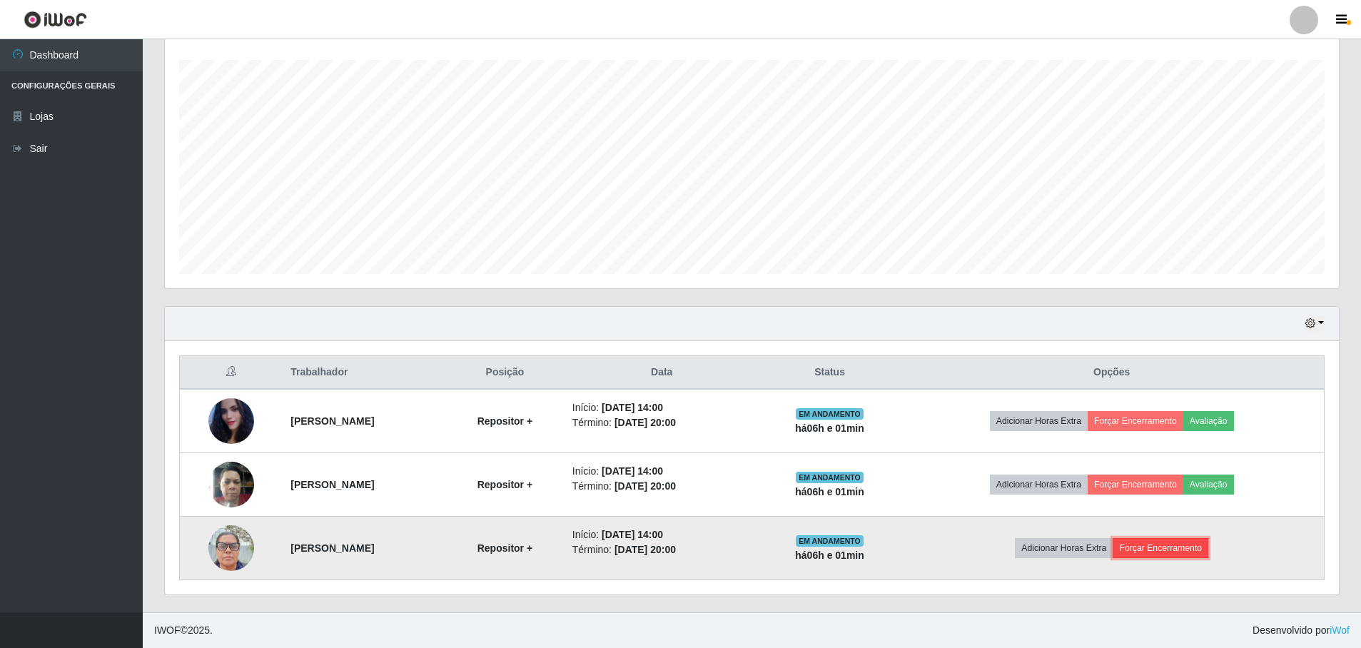
click at [1176, 551] on button "Forçar Encerramento" at bounding box center [1161, 548] width 96 height 20
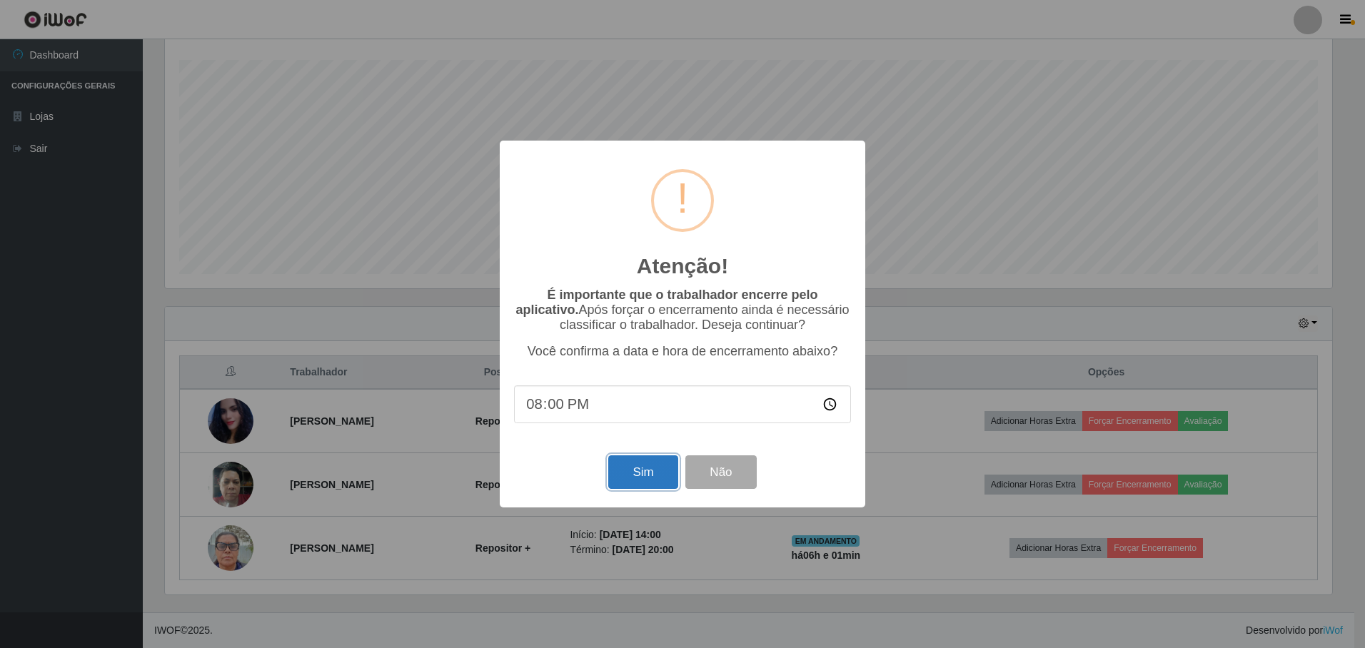
click at [645, 478] on button "Sim" at bounding box center [642, 472] width 69 height 34
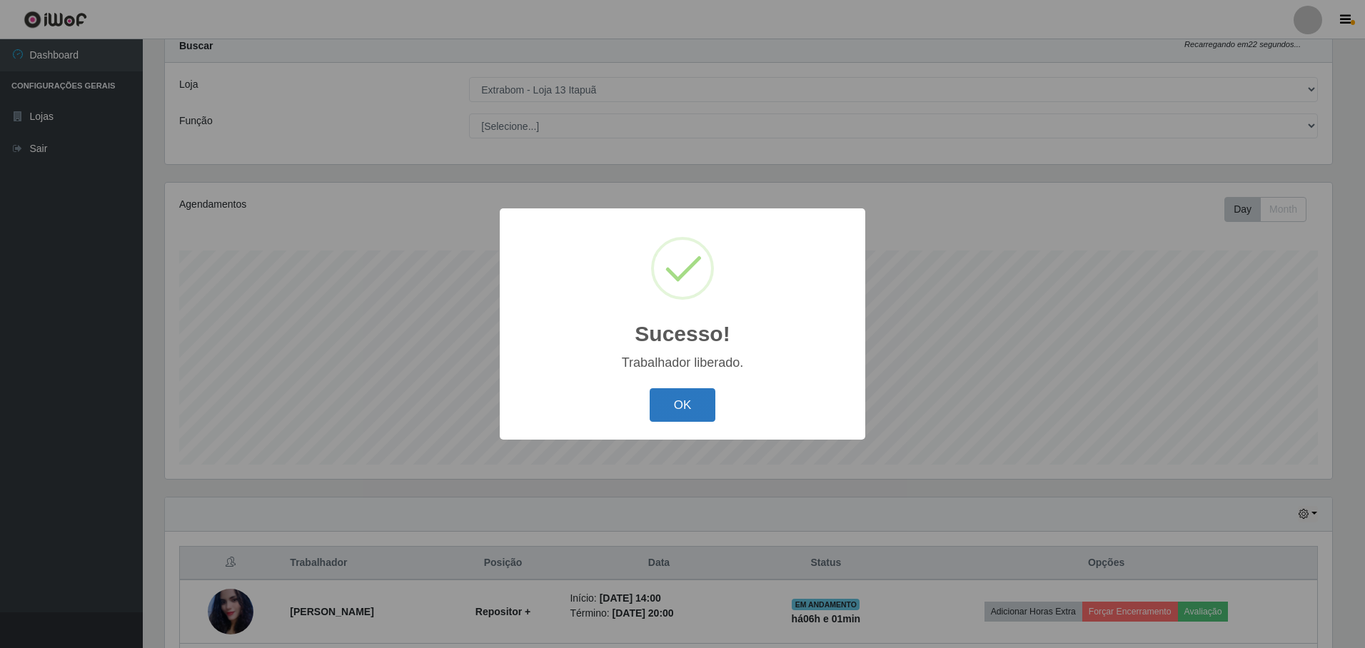
click at [696, 398] on button "OK" at bounding box center [683, 405] width 66 height 34
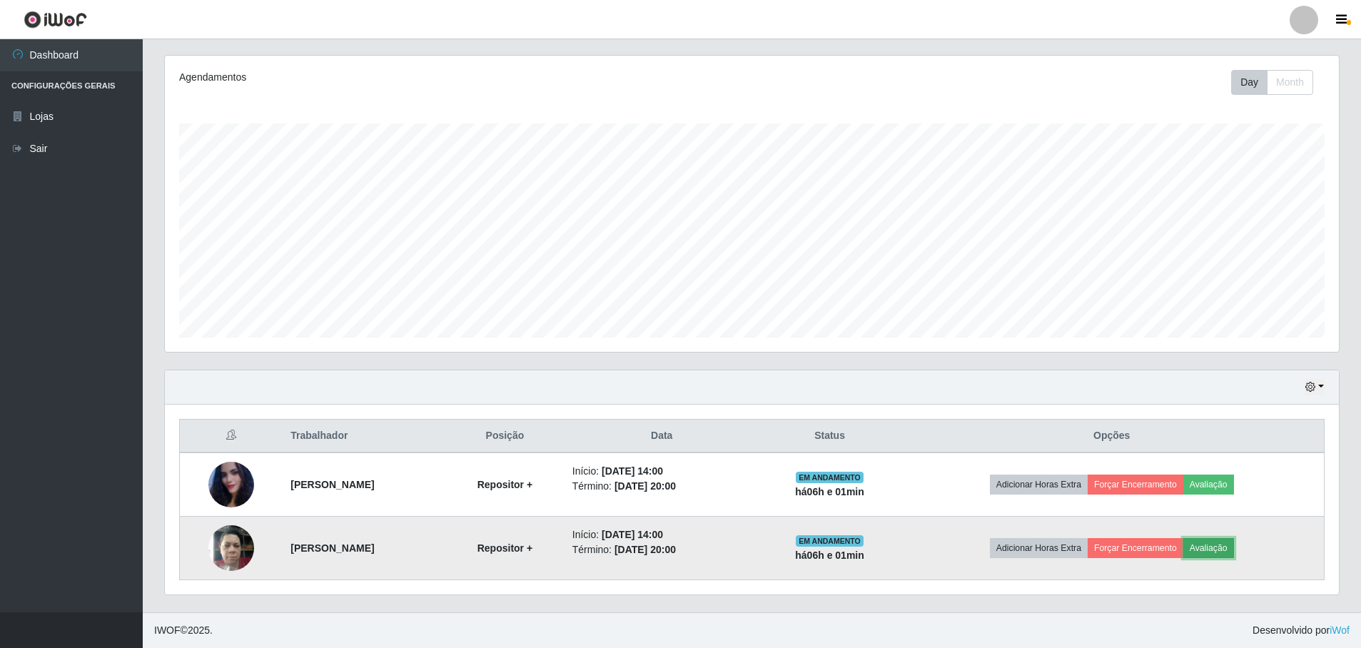
click at [1234, 553] on button "Avaliação" at bounding box center [1209, 548] width 51 height 20
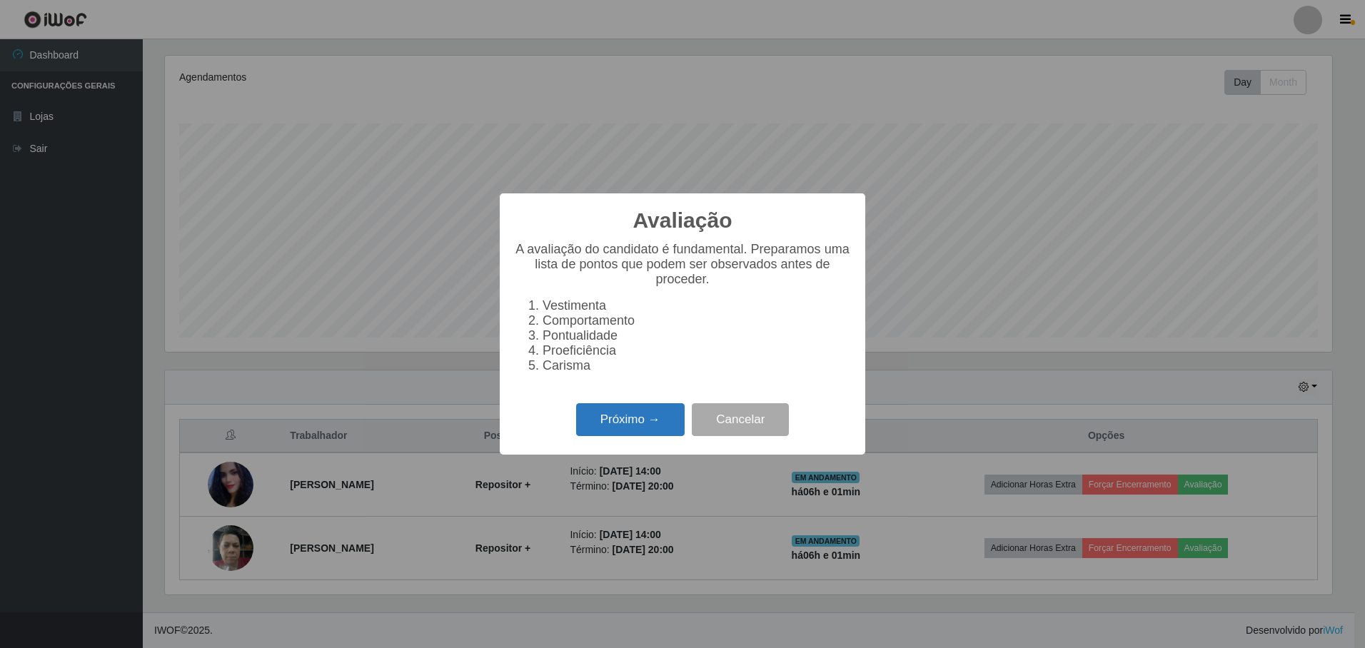
click at [649, 427] on button "Próximo →" at bounding box center [630, 420] width 109 height 34
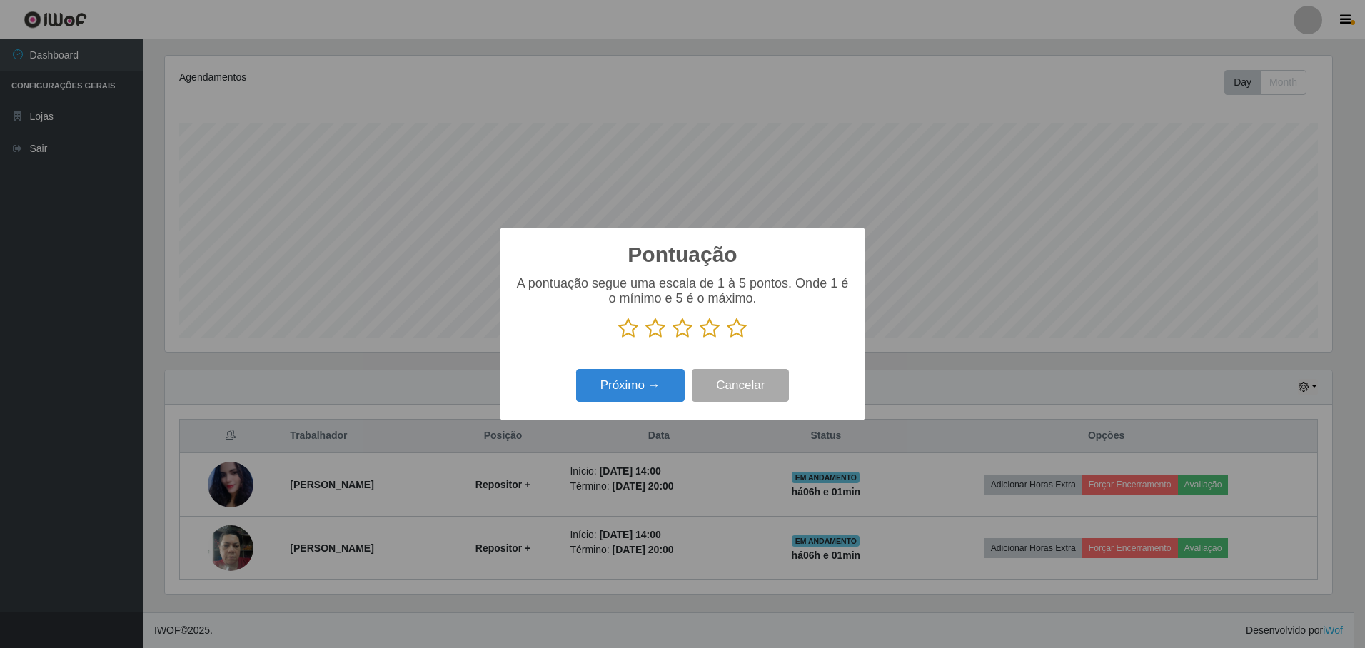
drag, startPoint x: 630, startPoint y: 331, endPoint x: 652, endPoint y: 335, distance: 22.5
click at [631, 333] on icon at bounding box center [628, 328] width 20 height 21
click at [618, 339] on input "radio" at bounding box center [618, 339] width 0 height 0
click at [662, 336] on icon at bounding box center [655, 328] width 20 height 21
click at [645, 339] on input "radio" at bounding box center [645, 339] width 0 height 0
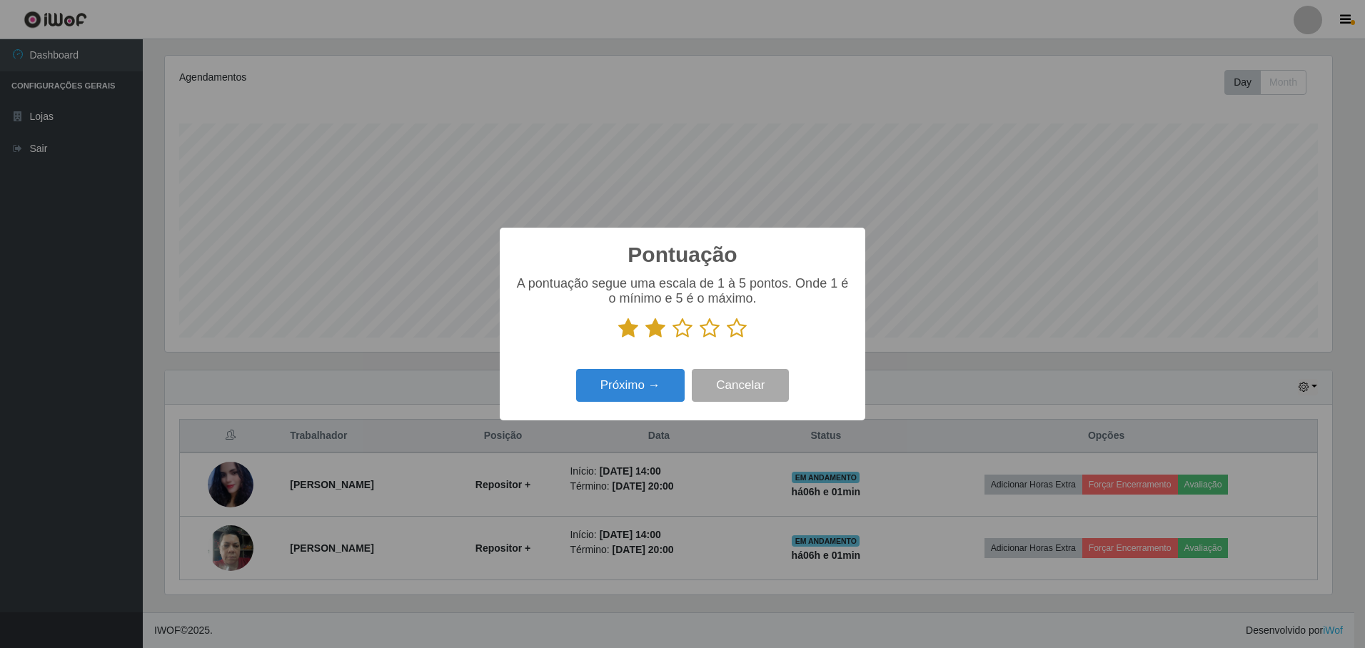
click at [688, 331] on icon at bounding box center [682, 328] width 20 height 21
click at [672, 339] on input "radio" at bounding box center [672, 339] width 0 height 0
click at [705, 333] on icon at bounding box center [710, 328] width 20 height 21
click at [700, 339] on input "radio" at bounding box center [700, 339] width 0 height 0
drag, startPoint x: 737, startPoint y: 331, endPoint x: 679, endPoint y: 354, distance: 62.2
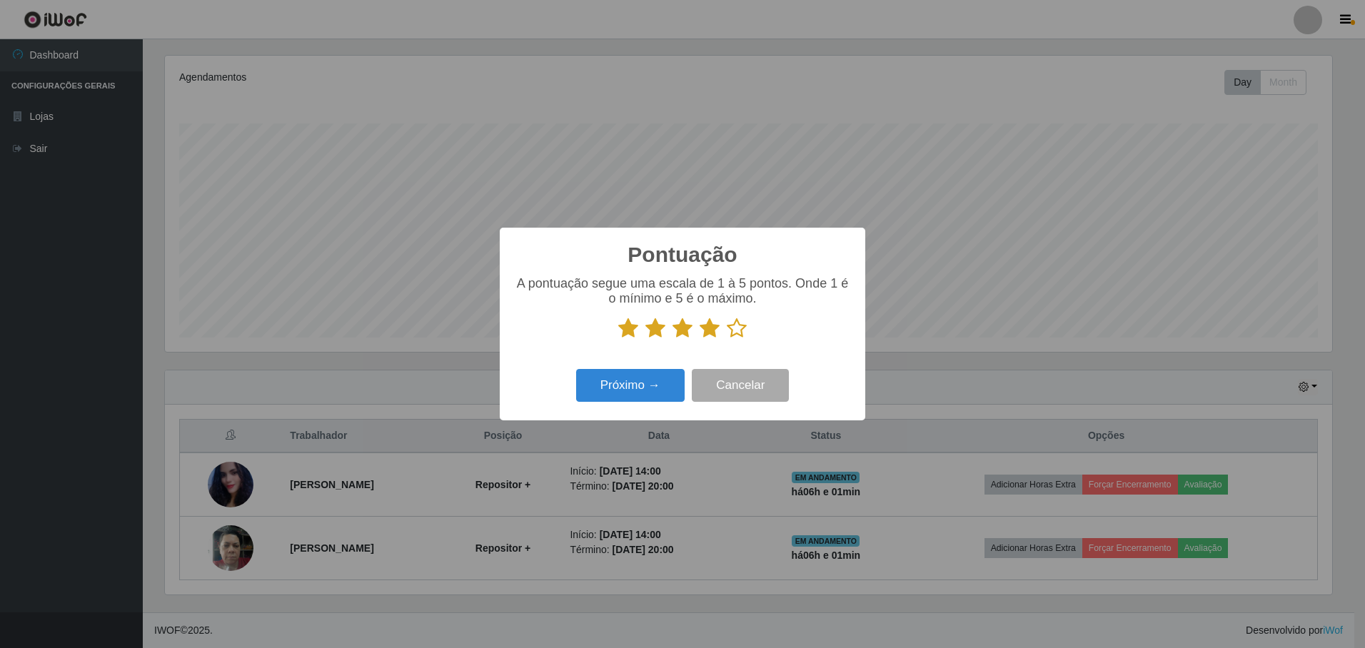
click at [735, 336] on icon at bounding box center [737, 328] width 20 height 21
click at [727, 339] on input "radio" at bounding box center [727, 339] width 0 height 0
click at [635, 401] on button "Próximo →" at bounding box center [630, 386] width 109 height 34
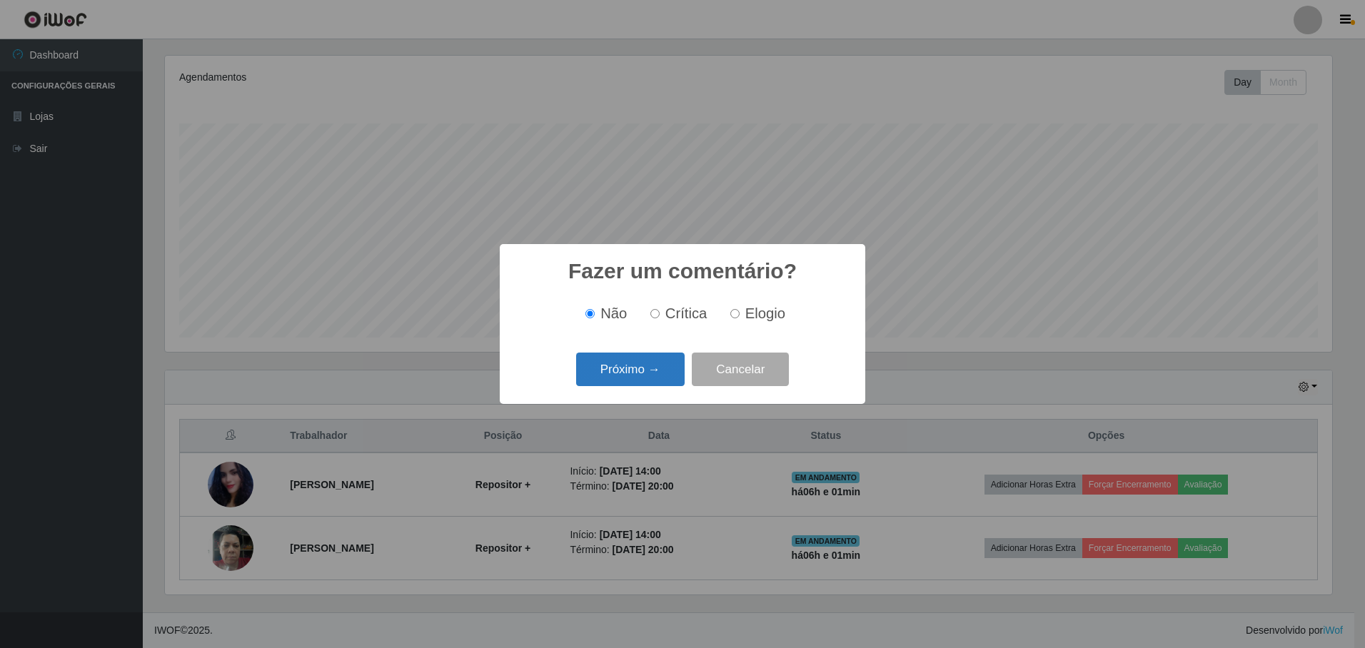
click at [630, 369] on button "Próximo →" at bounding box center [630, 370] width 109 height 34
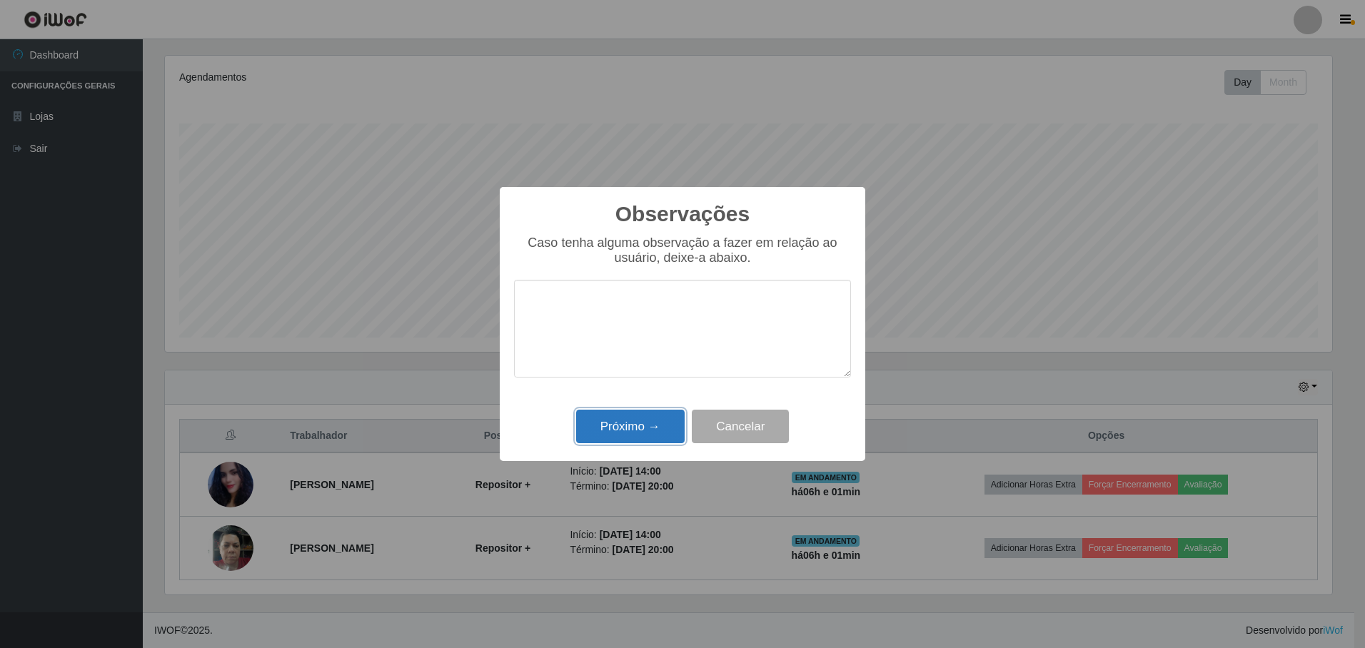
click at [630, 420] on button "Próximo →" at bounding box center [630, 427] width 109 height 34
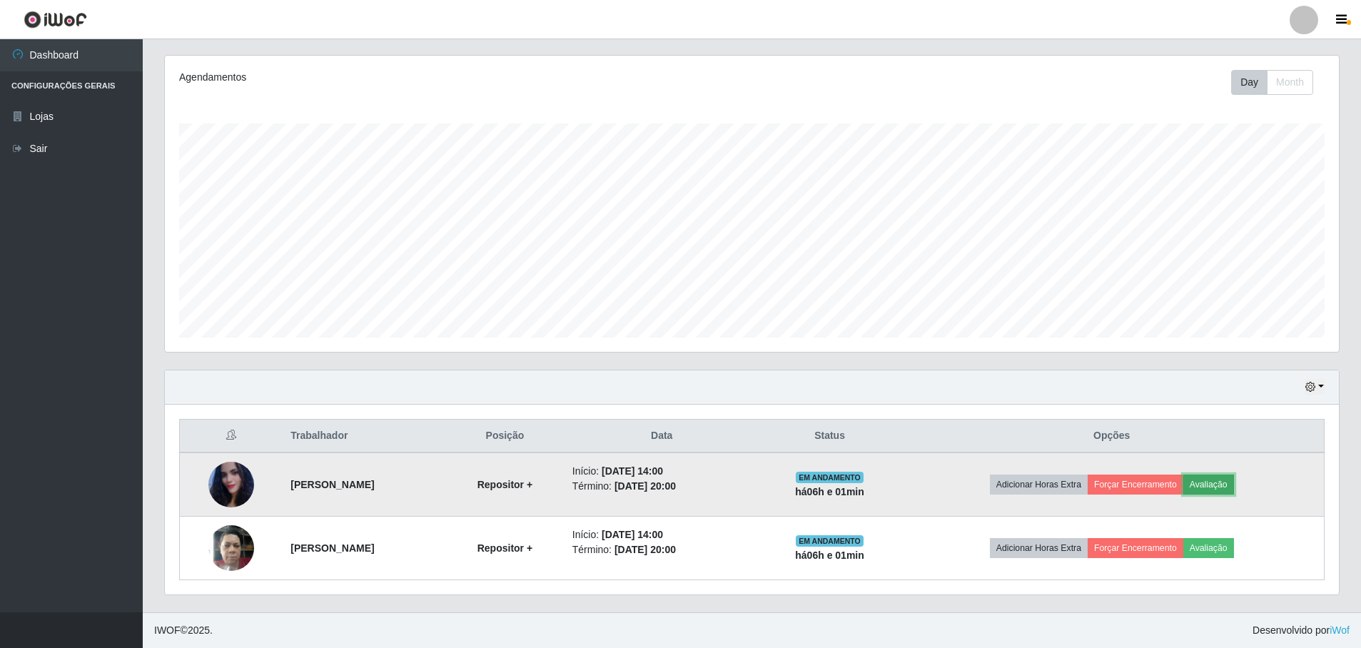
click at [1233, 483] on button "Avaliação" at bounding box center [1209, 485] width 51 height 20
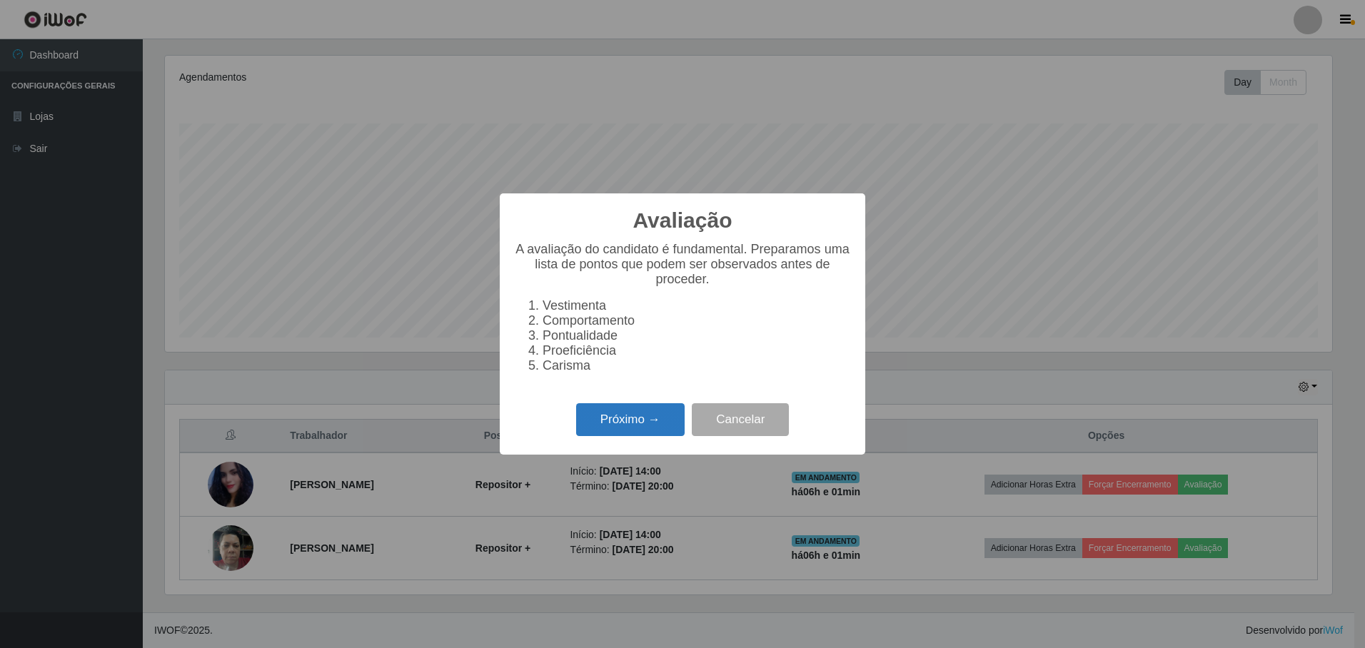
click at [625, 427] on button "Próximo →" at bounding box center [630, 420] width 109 height 34
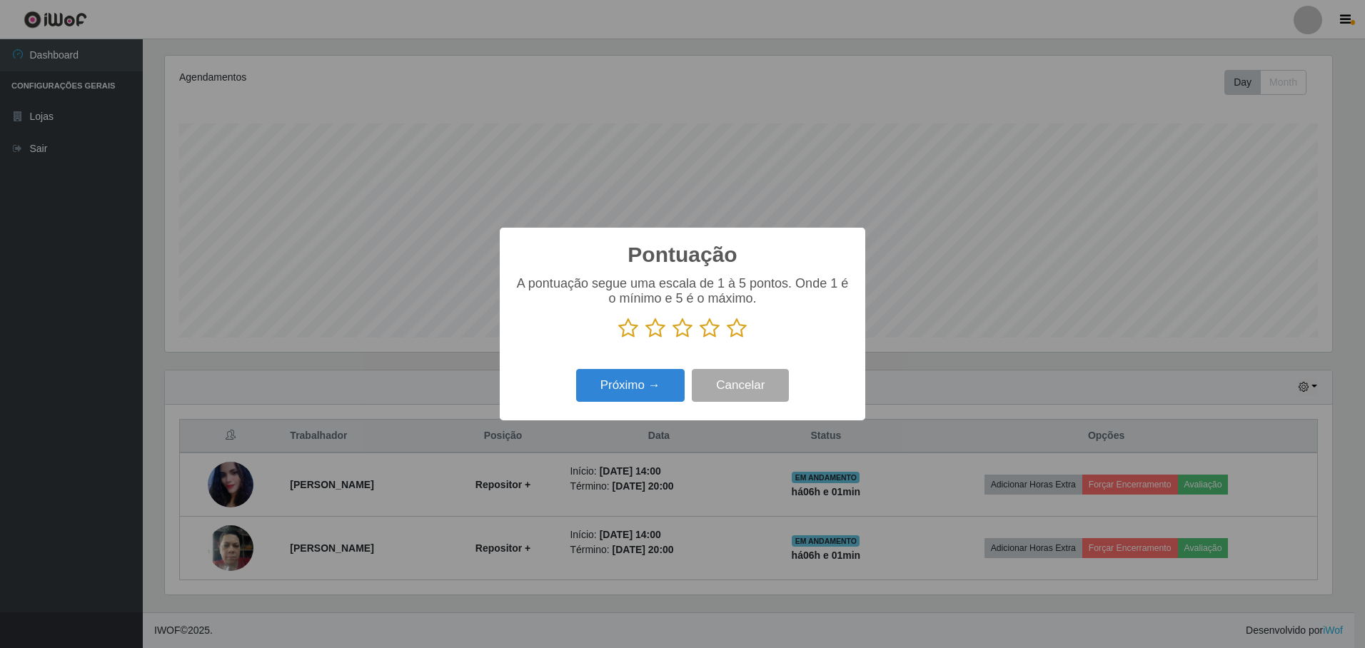
drag, startPoint x: 629, startPoint y: 331, endPoint x: 679, endPoint y: 334, distance: 50.1
click at [630, 333] on icon at bounding box center [628, 328] width 20 height 21
click at [618, 339] on input "radio" at bounding box center [618, 339] width 0 height 0
click at [732, 332] on icon at bounding box center [737, 328] width 20 height 21
click at [727, 339] on input "radio" at bounding box center [727, 339] width 0 height 0
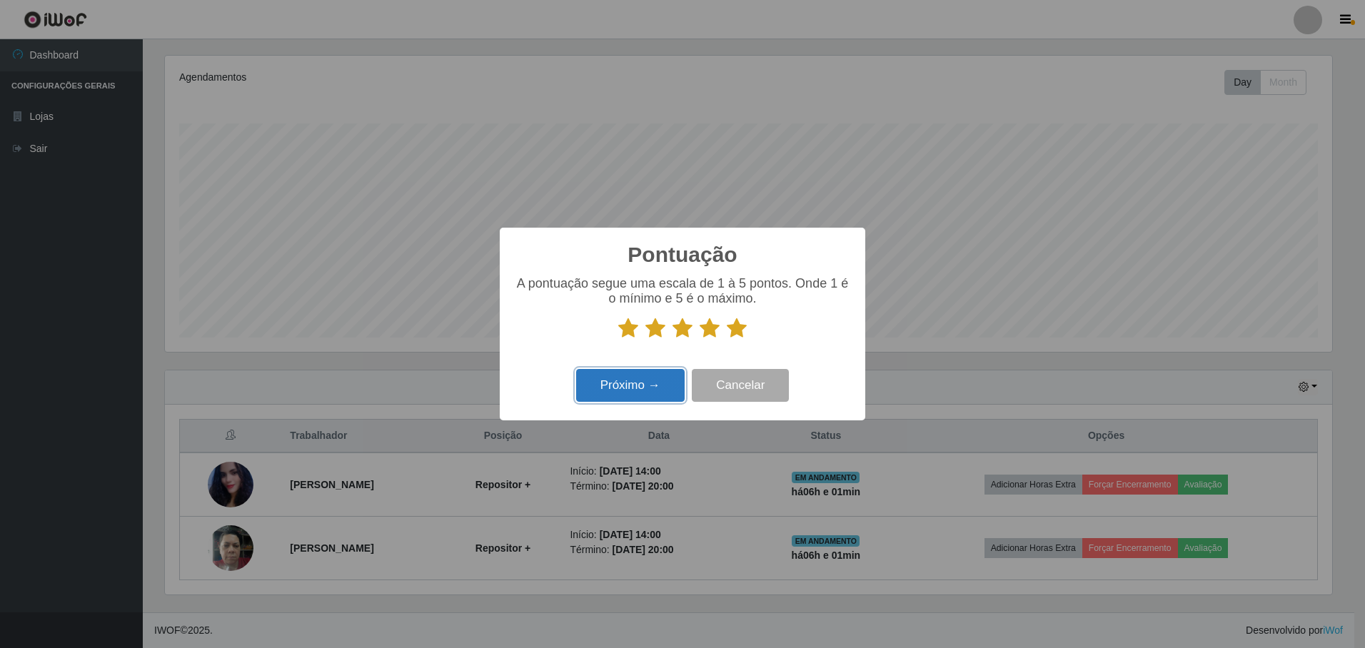
click at [655, 385] on button "Próximo →" at bounding box center [630, 386] width 109 height 34
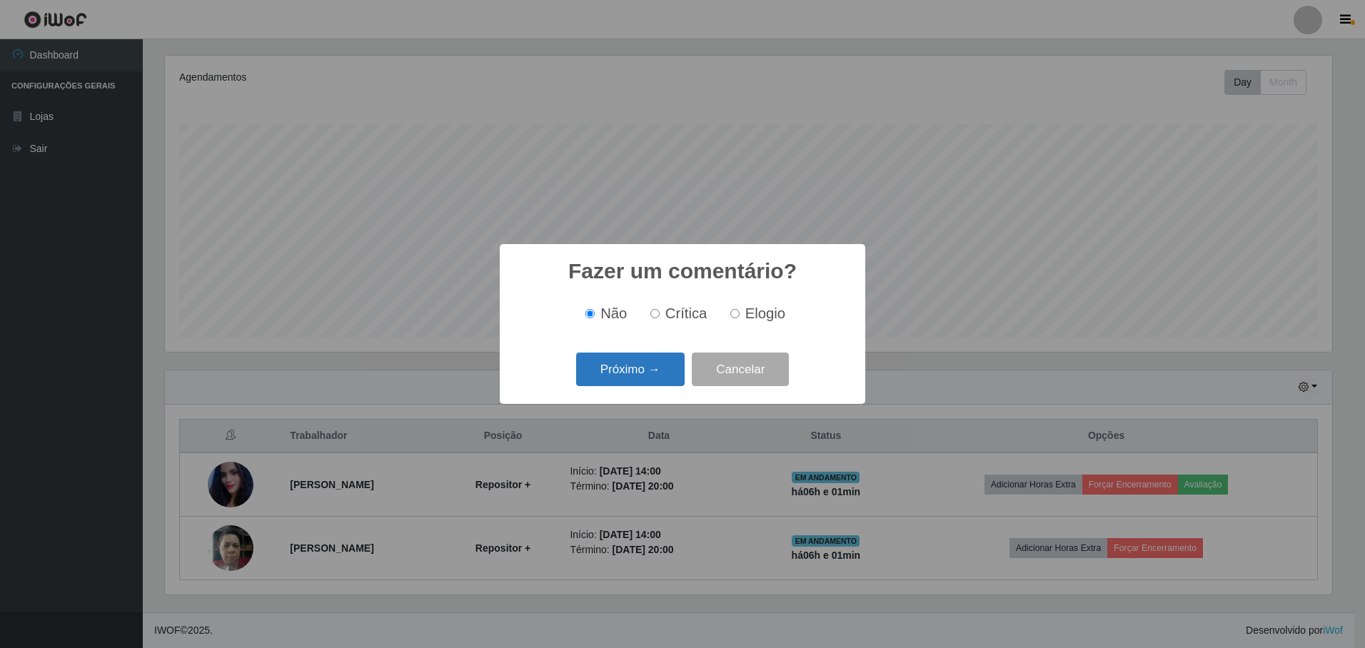
click at [637, 376] on button "Próximo →" at bounding box center [630, 370] width 109 height 34
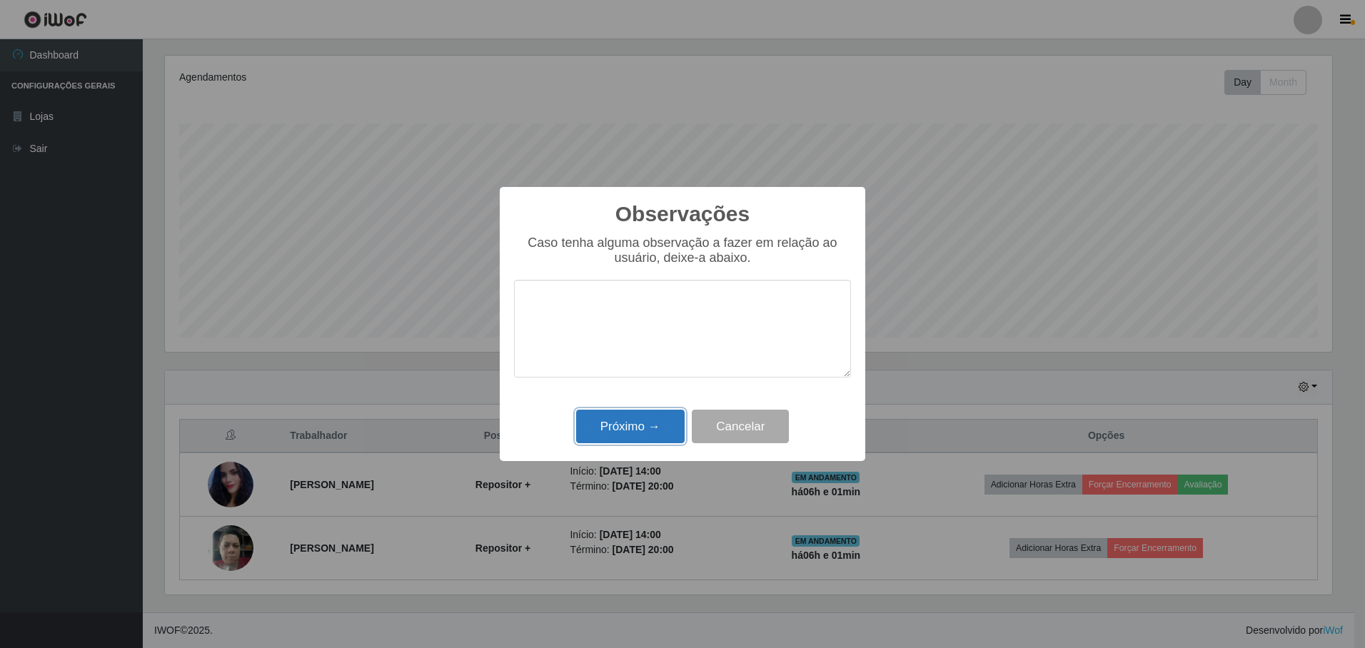
click at [623, 428] on button "Próximo →" at bounding box center [630, 427] width 109 height 34
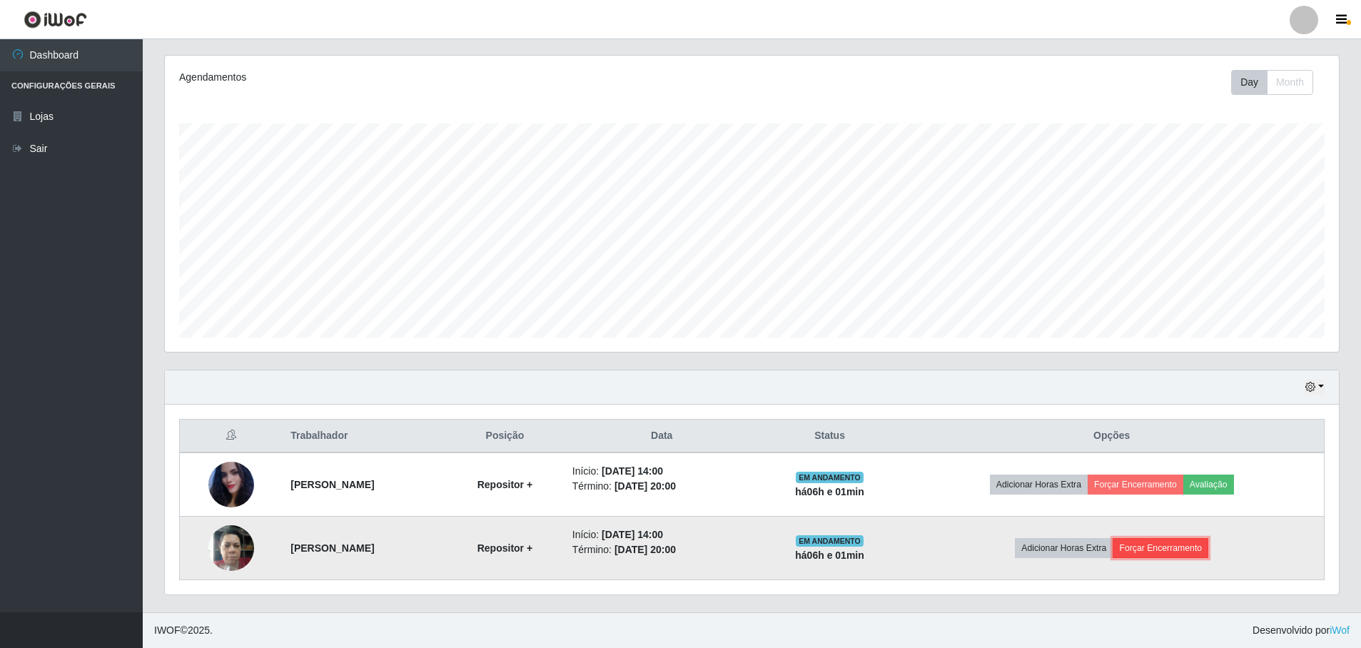
click at [1195, 550] on button "Forçar Encerramento" at bounding box center [1161, 548] width 96 height 20
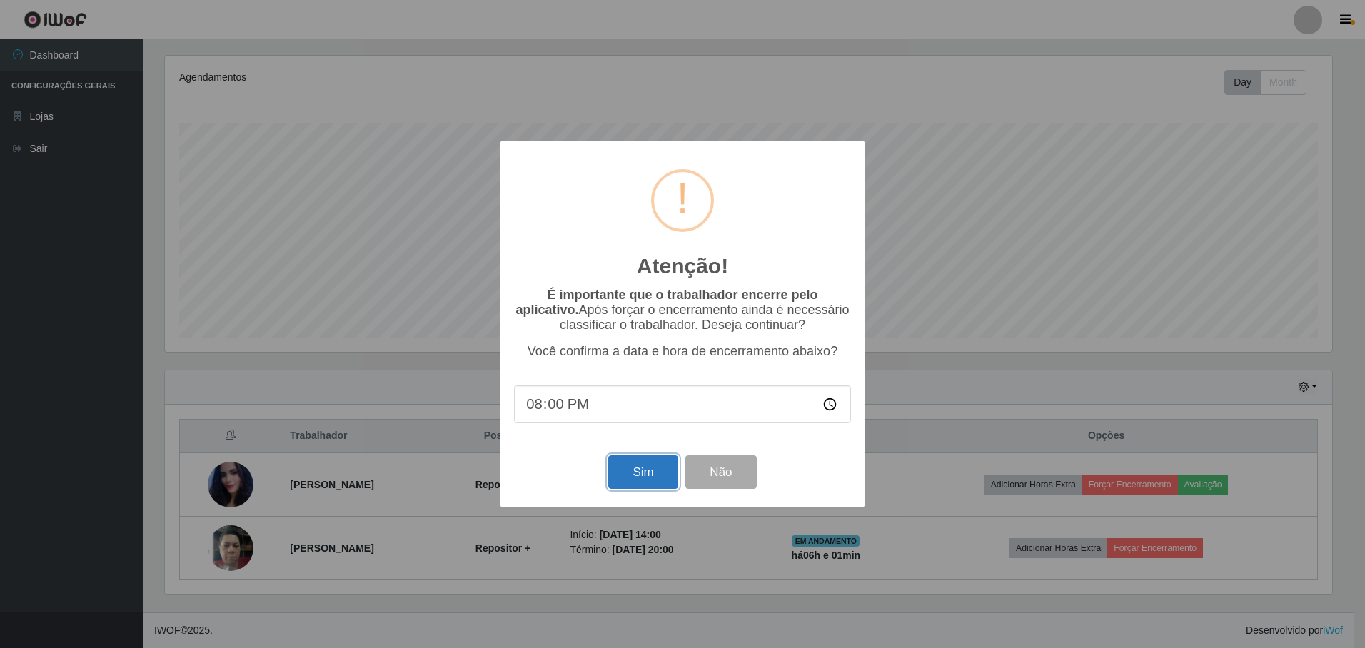
click at [645, 481] on button "Sim" at bounding box center [642, 472] width 69 height 34
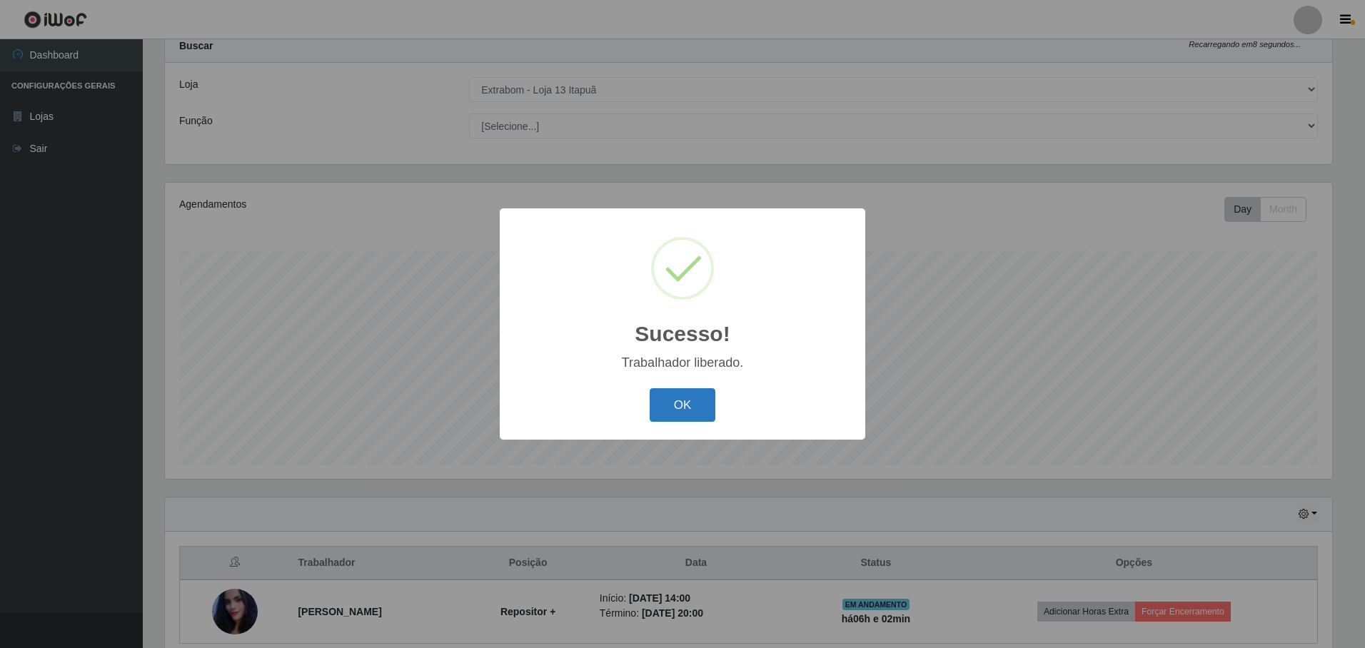
click at [672, 419] on button "OK" at bounding box center [683, 405] width 66 height 34
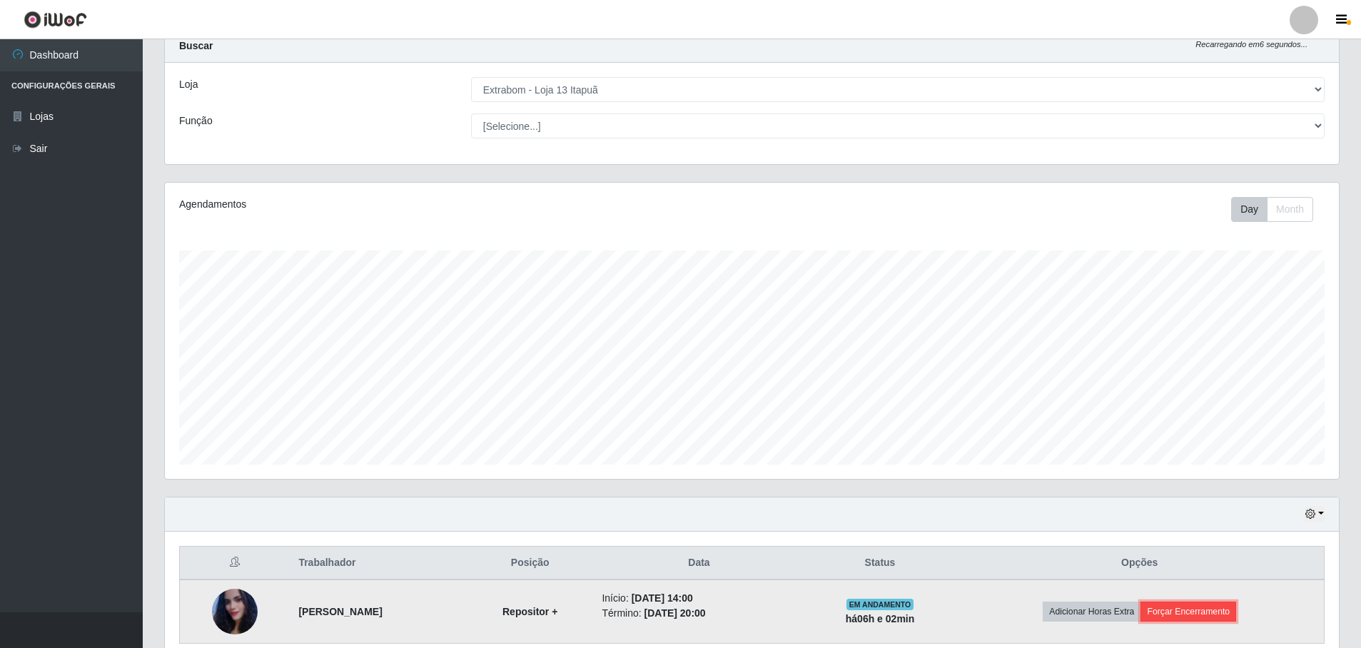
click at [1202, 607] on button "Forçar Encerramento" at bounding box center [1189, 612] width 96 height 20
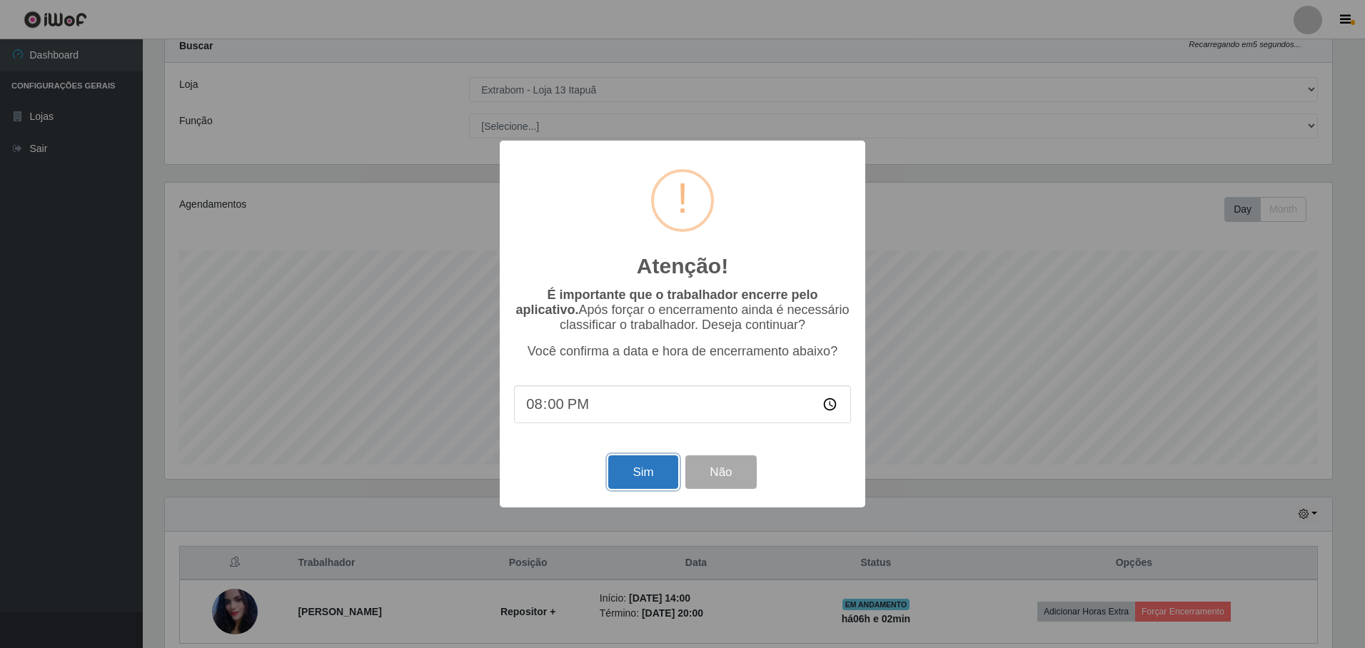
click at [645, 484] on button "Sim" at bounding box center [642, 472] width 69 height 34
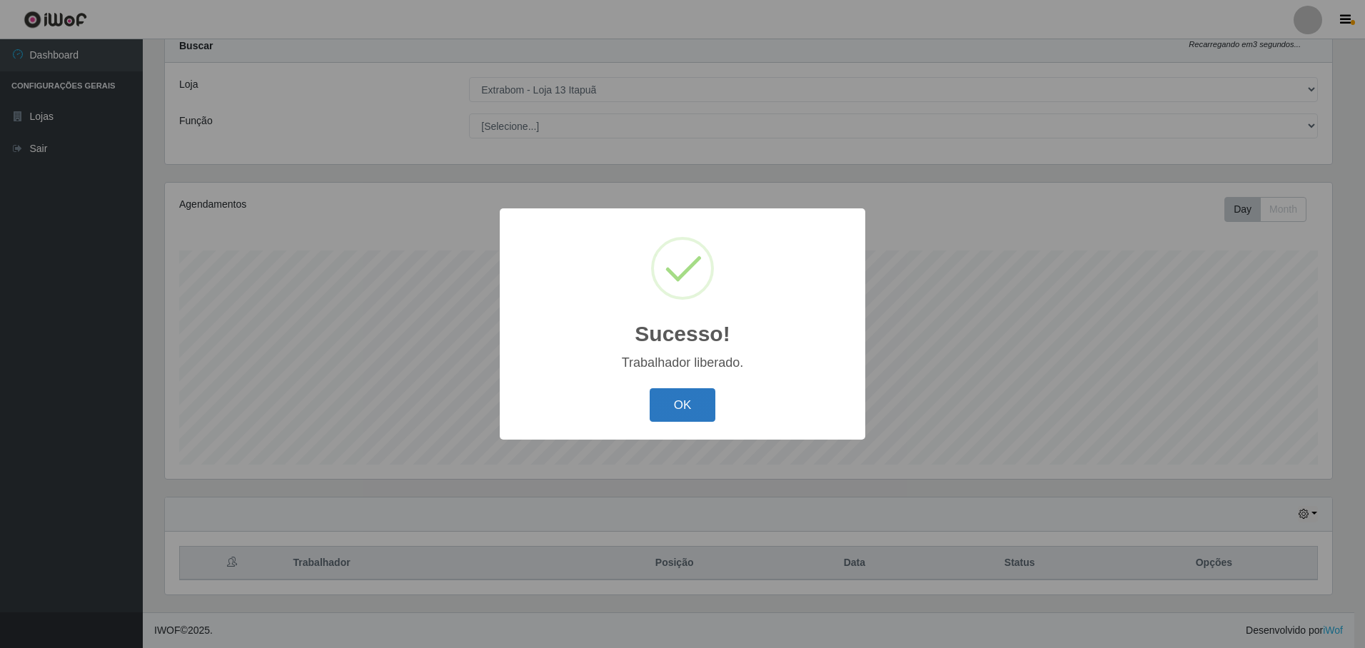
click at [682, 413] on button "OK" at bounding box center [683, 405] width 66 height 34
